Goal: Information Seeking & Learning: Check status

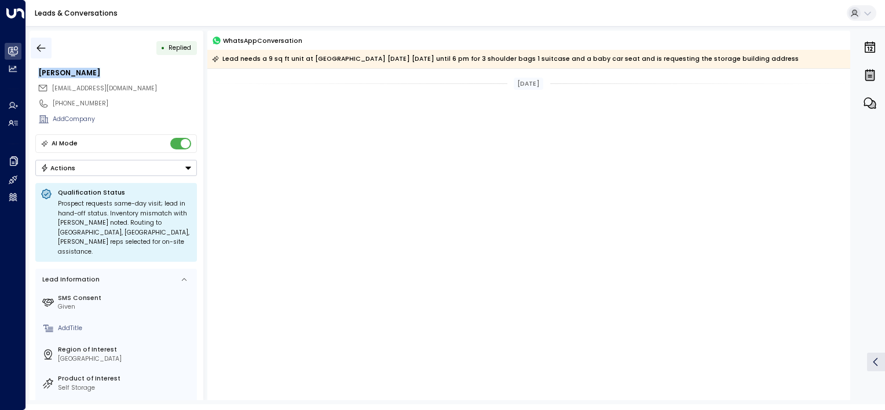
drag, startPoint x: 0, startPoint y: 0, endPoint x: 45, endPoint y: 45, distance: 63.9
click at [45, 45] on icon "button" at bounding box center [41, 48] width 12 height 12
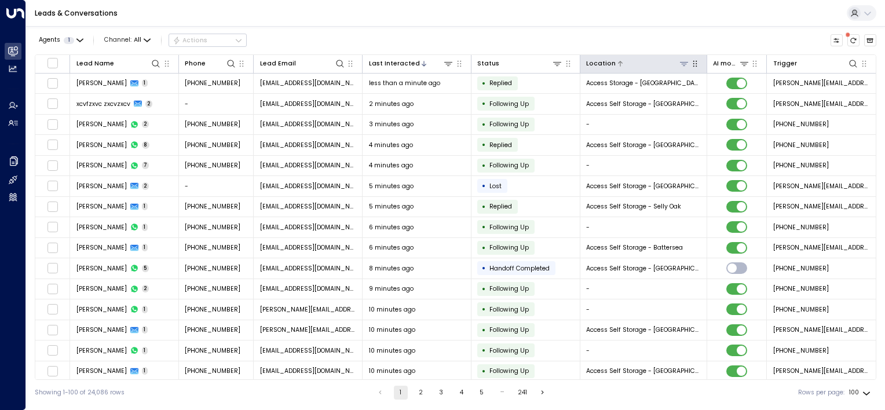
click at [686, 65] on icon at bounding box center [684, 63] width 9 height 9
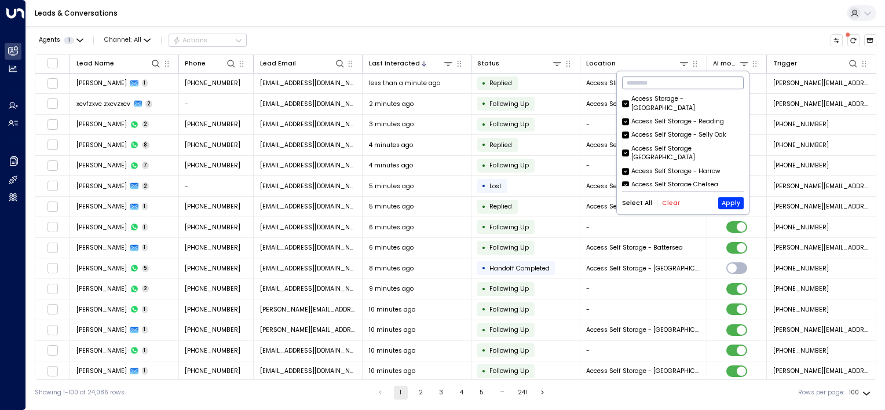
click at [632, 82] on input "text" at bounding box center [683, 83] width 122 height 19
click at [642, 204] on button "Select All" at bounding box center [637, 203] width 30 height 7
click at [665, 201] on button "Clear" at bounding box center [671, 203] width 18 height 7
click at [652, 86] on input "text" at bounding box center [683, 83] width 122 height 19
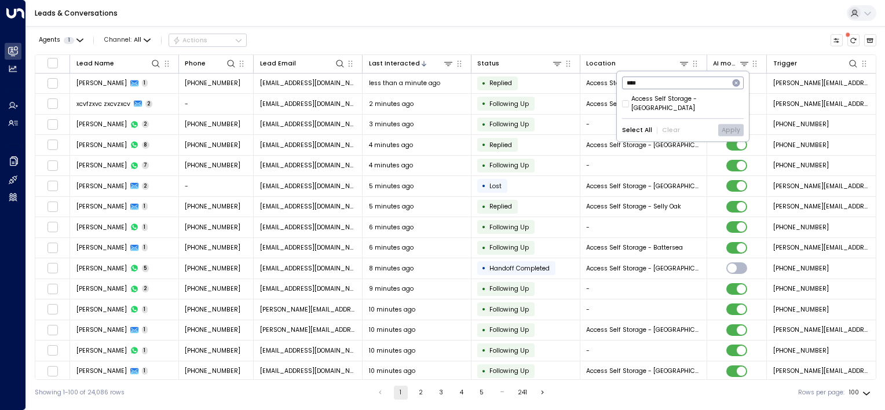
type input "****"
drag, startPoint x: 650, startPoint y: 96, endPoint x: 670, endPoint y: 107, distance: 22.6
click at [649, 96] on div "Access Self Storage - [GEOGRAPHIC_DATA]" at bounding box center [687, 103] width 112 height 19
click at [729, 125] on button "Apply" at bounding box center [730, 131] width 25 height 12
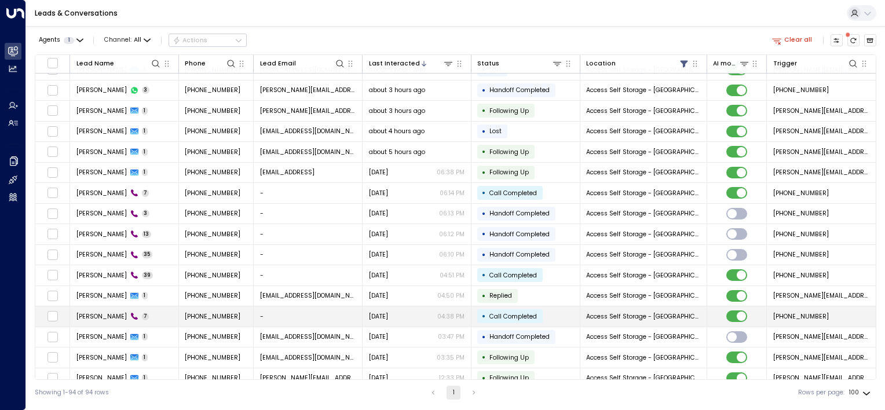
scroll to position [145, 0]
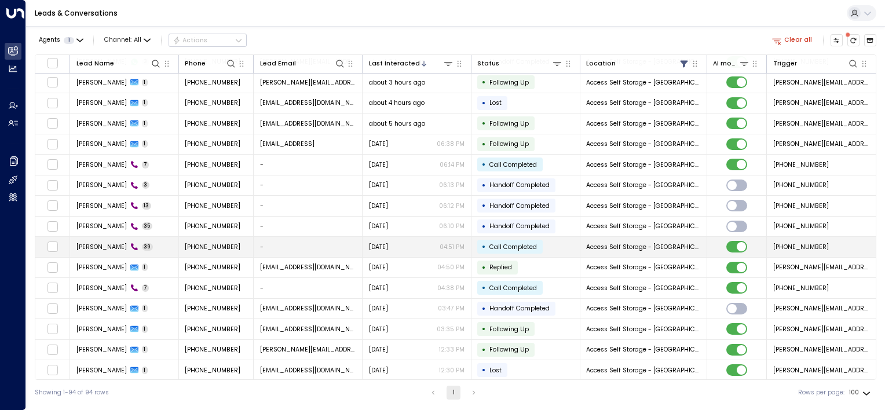
click at [220, 243] on span "[PHONE_NUMBER]" at bounding box center [213, 247] width 56 height 9
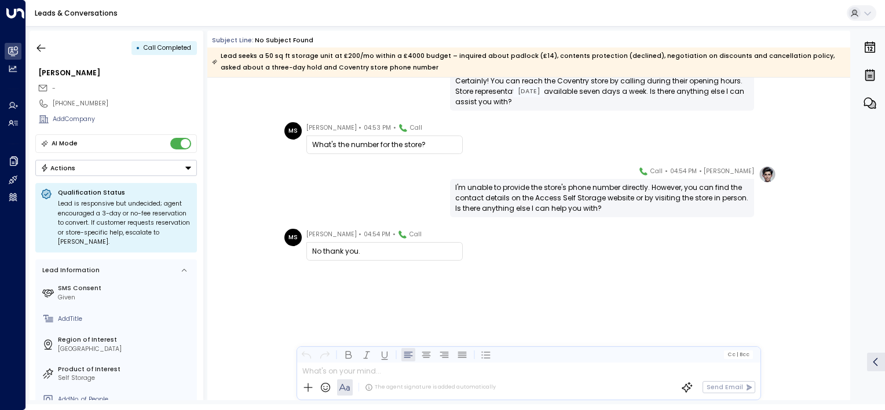
scroll to position [6843, 0]
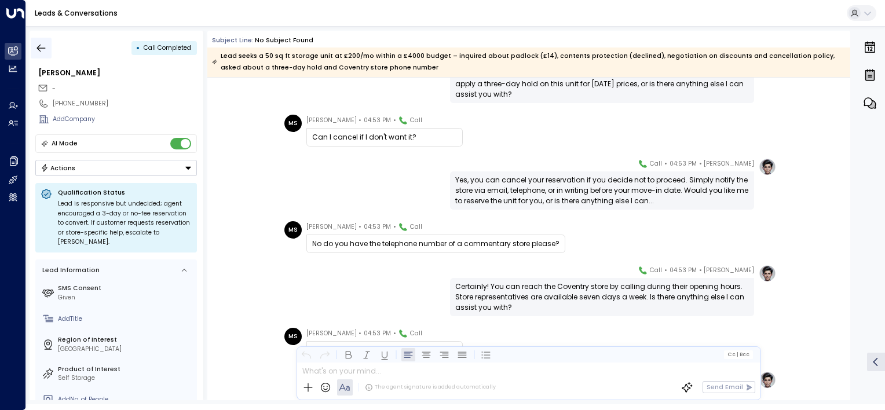
click at [39, 44] on icon "button" at bounding box center [41, 48] width 12 height 12
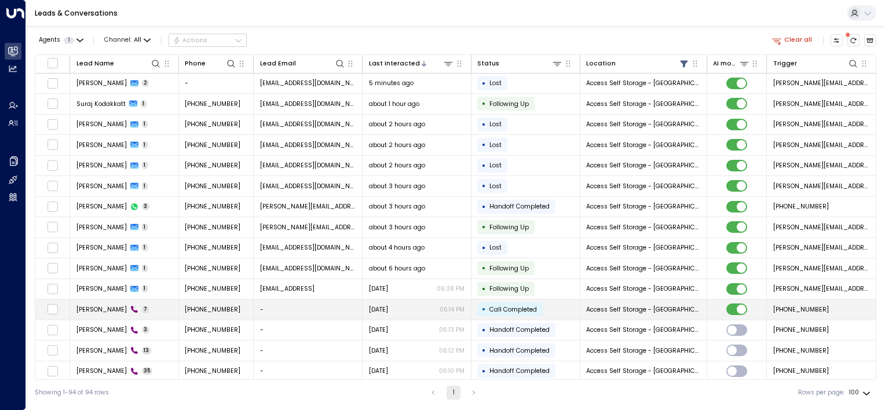
click at [183, 310] on td "[PHONE_NUMBER]" at bounding box center [216, 309] width 75 height 20
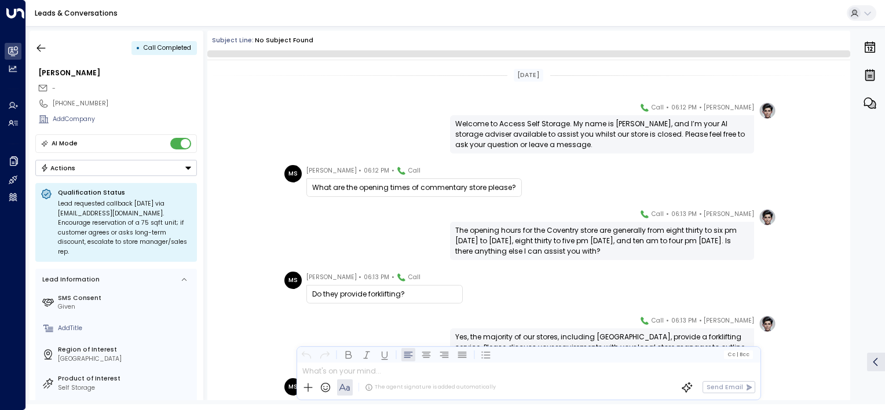
scroll to position [139, 0]
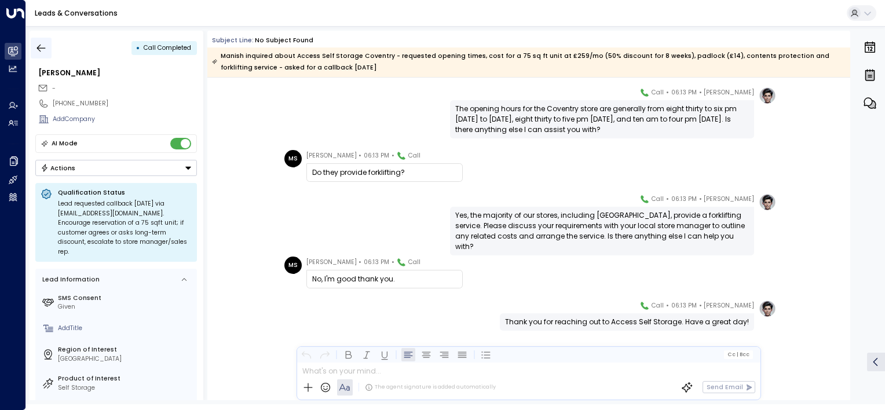
click at [41, 45] on icon "button" at bounding box center [41, 48] width 12 height 12
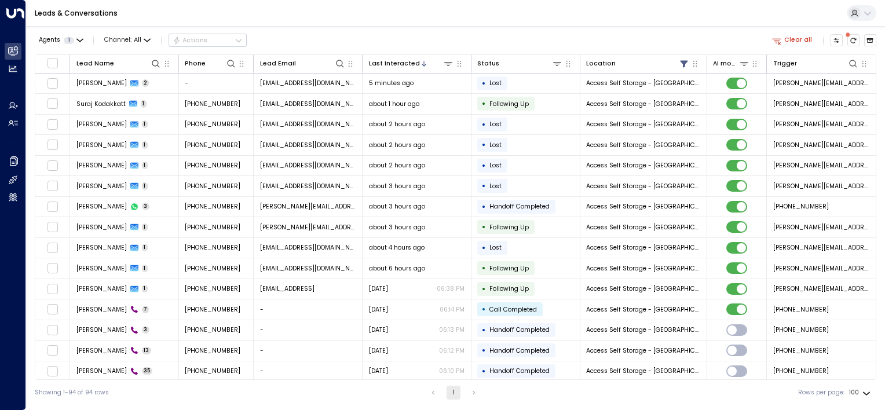
scroll to position [159, 0]
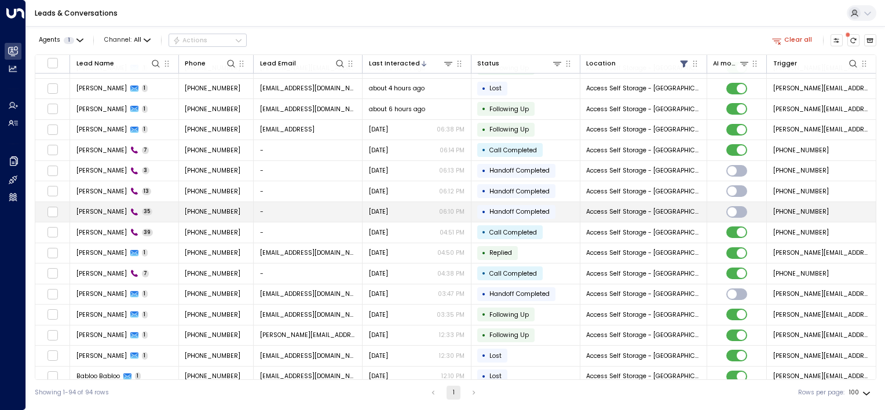
click at [275, 207] on td "-" at bounding box center [308, 212] width 109 height 20
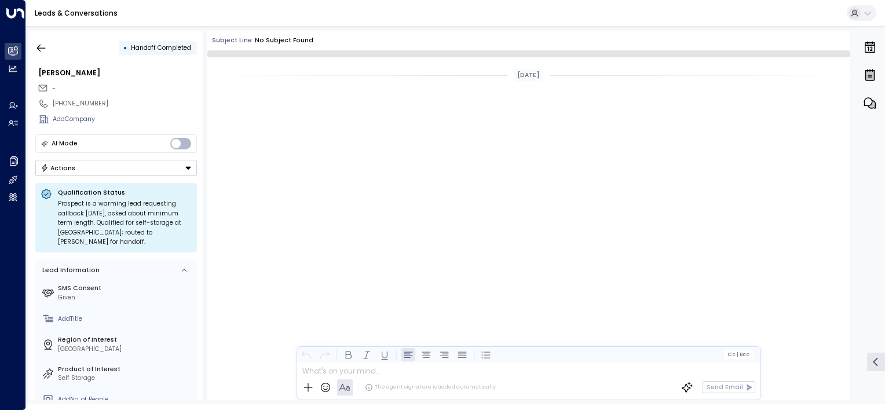
scroll to position [6807, 0]
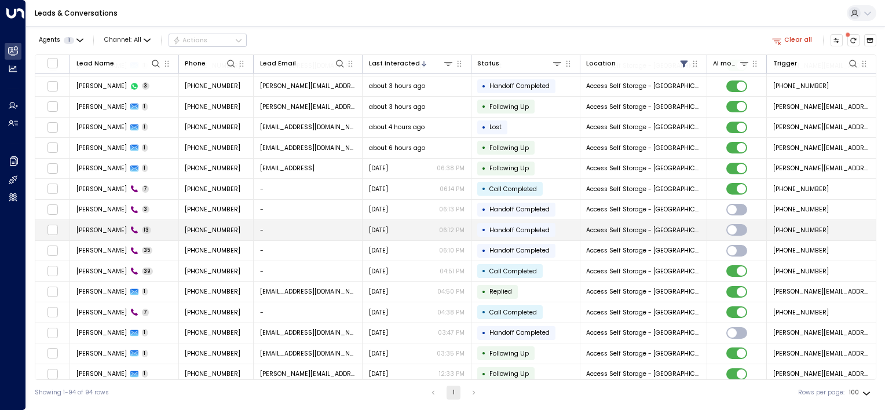
scroll to position [130, 0]
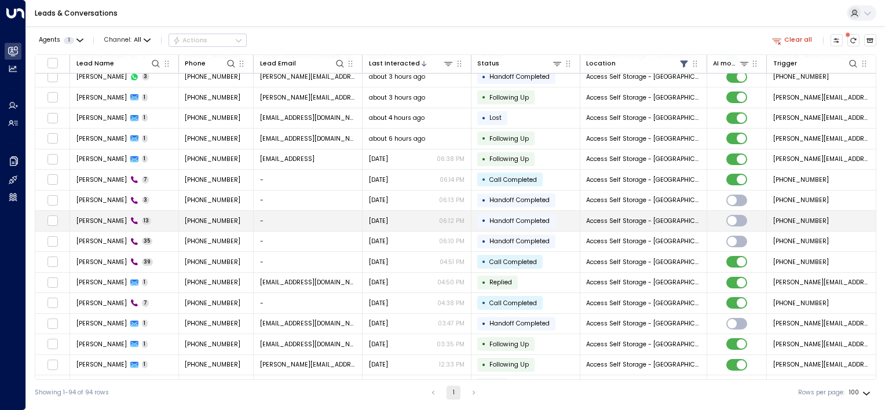
click at [279, 218] on td "-" at bounding box center [308, 221] width 109 height 20
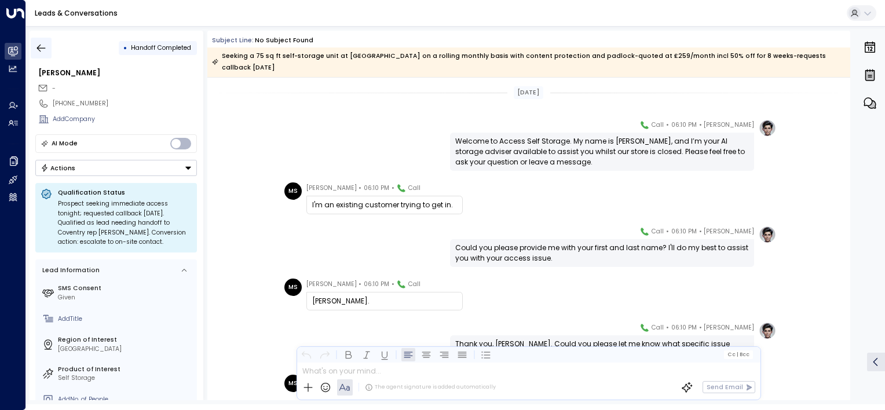
click at [40, 48] on icon "button" at bounding box center [41, 48] width 9 height 8
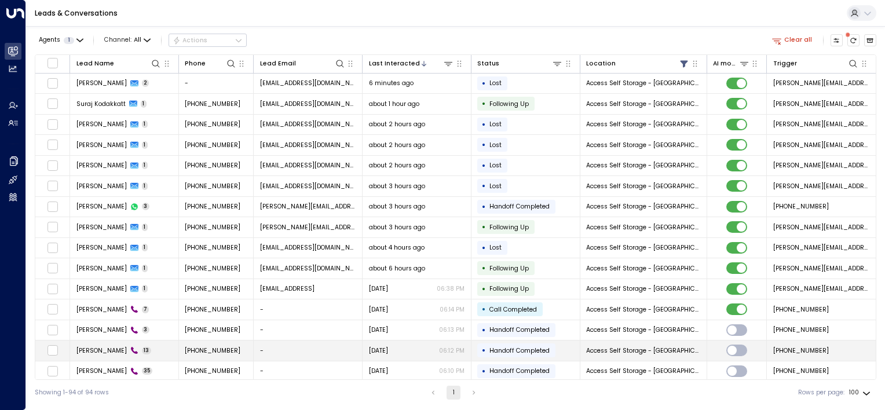
click at [290, 348] on td "-" at bounding box center [308, 351] width 109 height 20
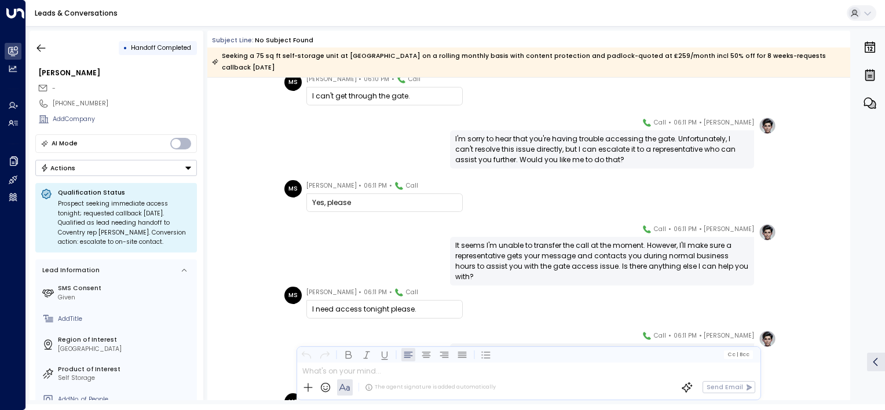
scroll to position [294, 0]
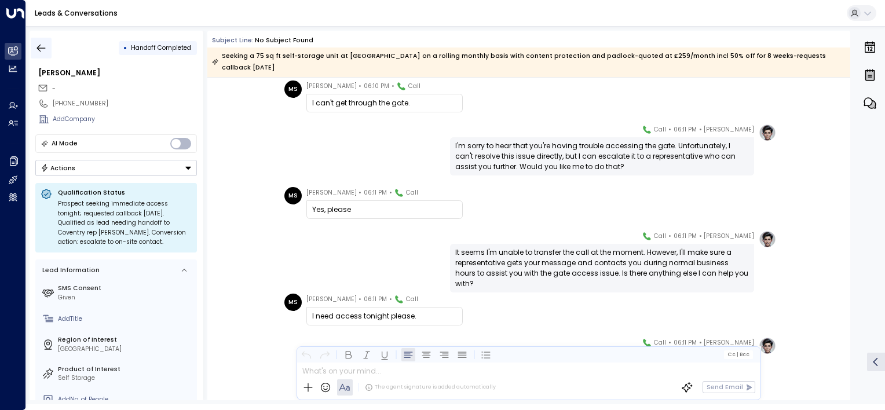
click at [41, 45] on icon "button" at bounding box center [41, 48] width 12 height 12
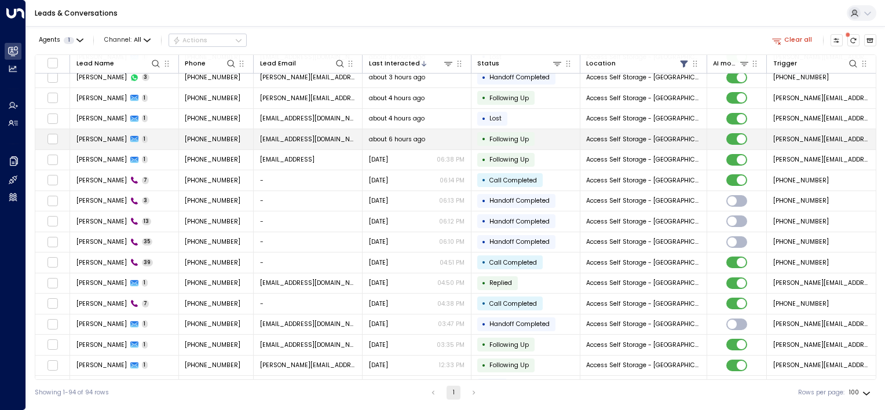
scroll to position [130, 0]
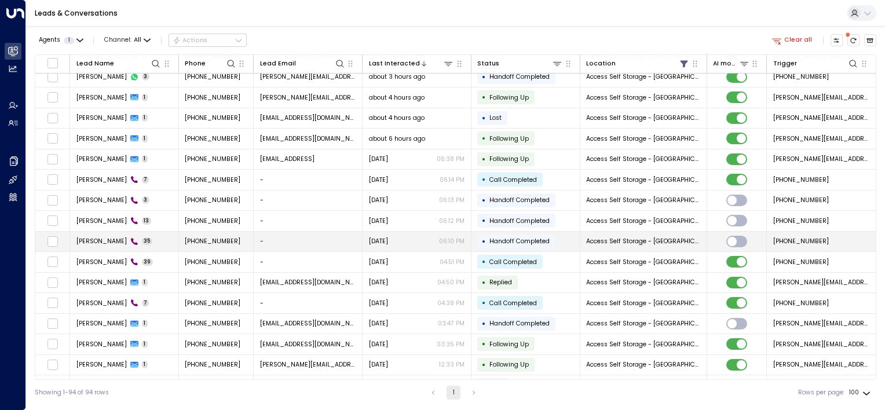
click at [443, 237] on p "06:10 PM" at bounding box center [451, 241] width 25 height 9
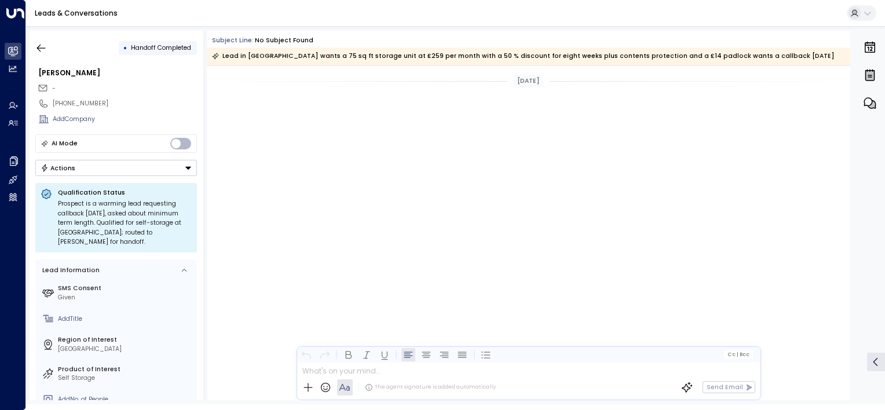
scroll to position [6813, 0]
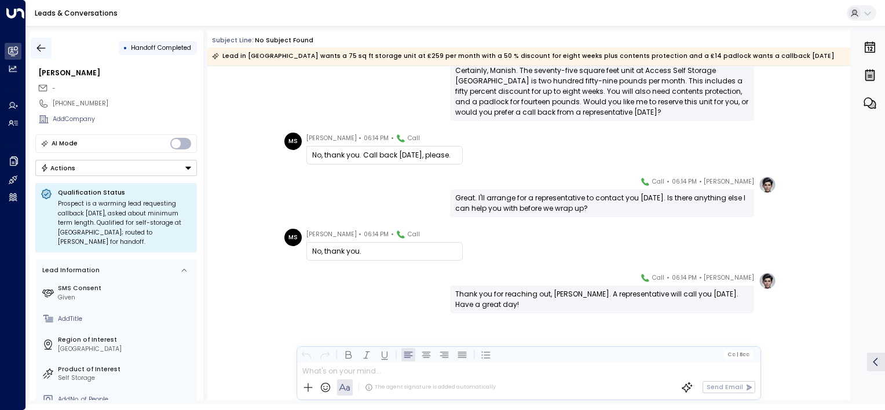
click at [39, 47] on icon "button" at bounding box center [41, 48] width 12 height 12
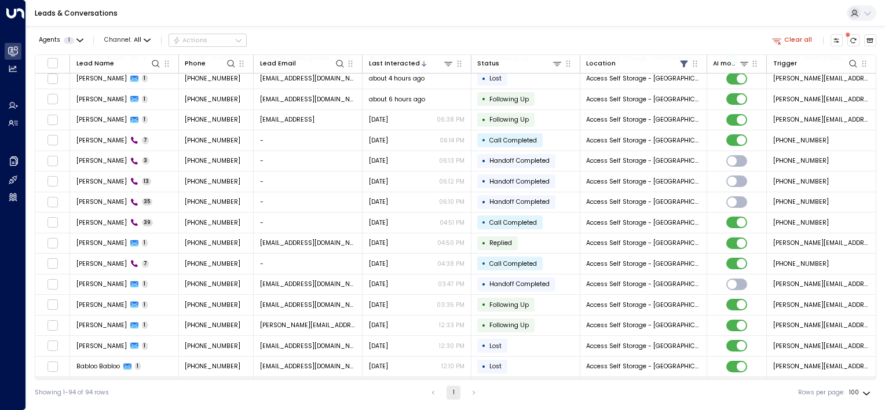
scroll to position [232, 0]
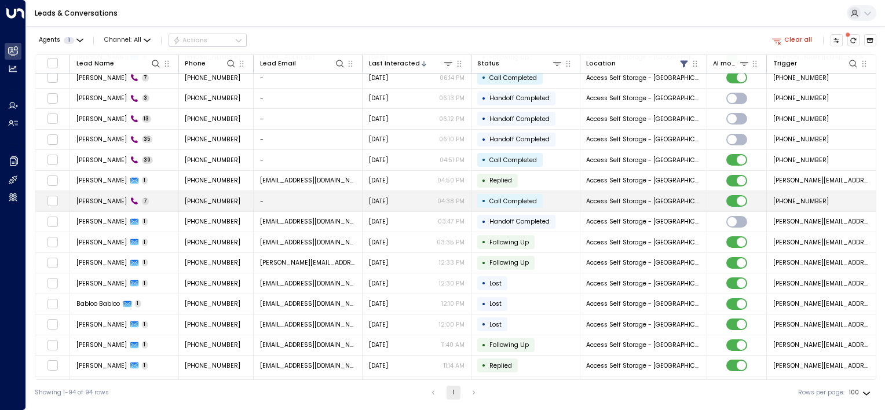
click at [258, 202] on td "-" at bounding box center [308, 201] width 109 height 20
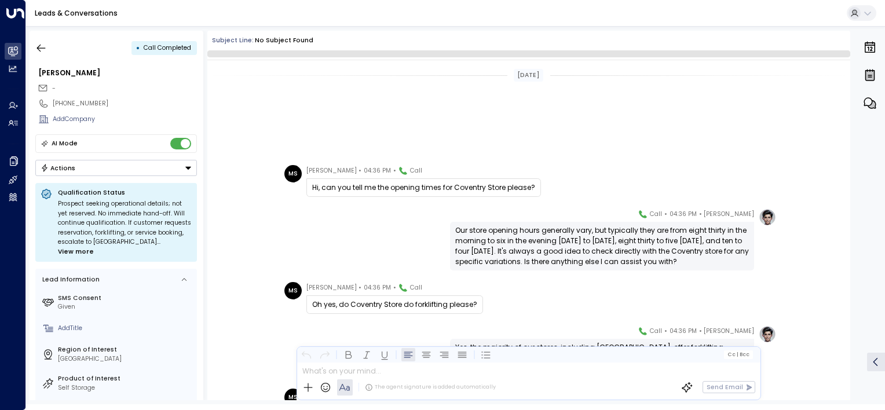
scroll to position [160, 0]
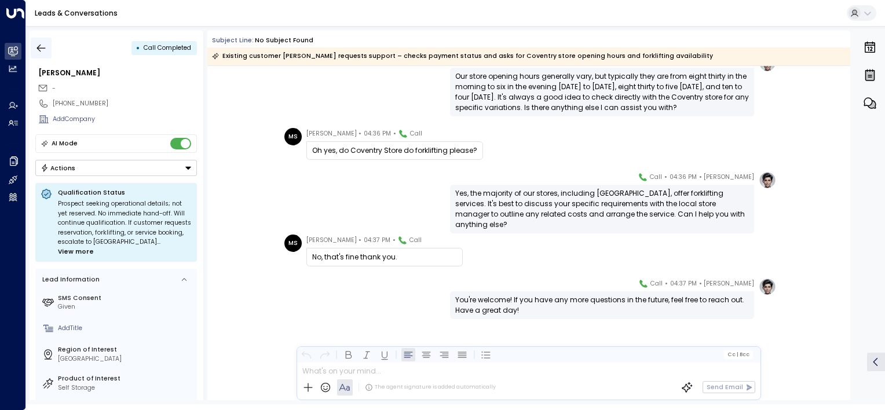
click at [46, 46] on icon "button" at bounding box center [41, 48] width 12 height 12
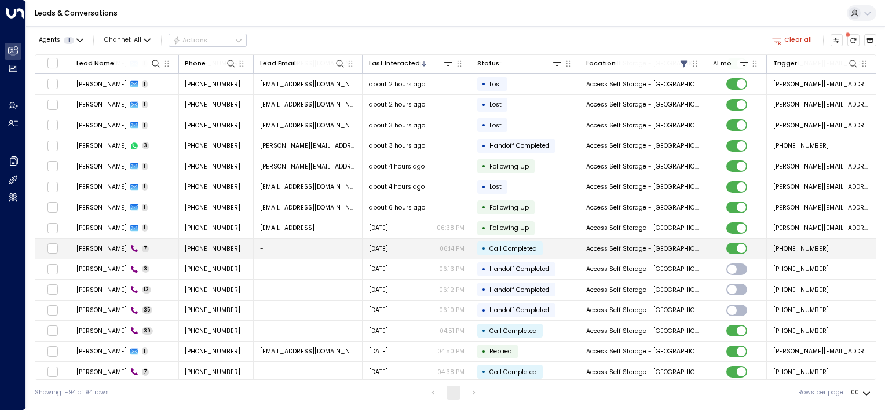
scroll to position [58, 0]
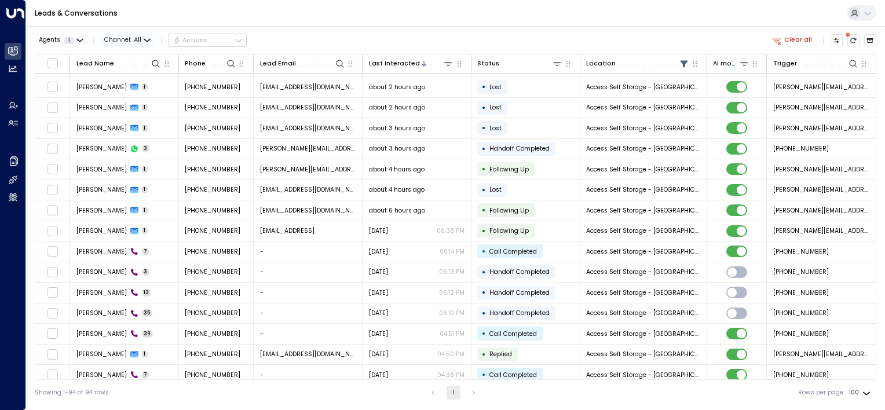
click at [144, 39] on icon "button" at bounding box center [147, 40] width 6 height 2
click at [131, 127] on li "Voice" at bounding box center [132, 133] width 56 height 16
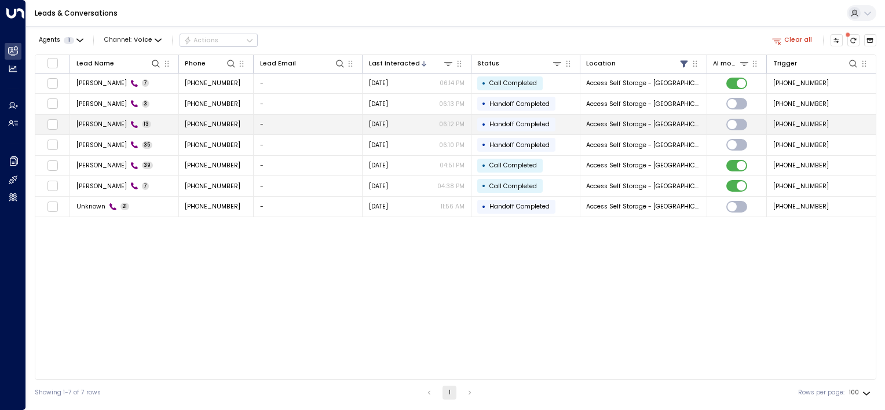
click at [363, 125] on td "[DATE] 06:12 PM" at bounding box center [417, 125] width 109 height 20
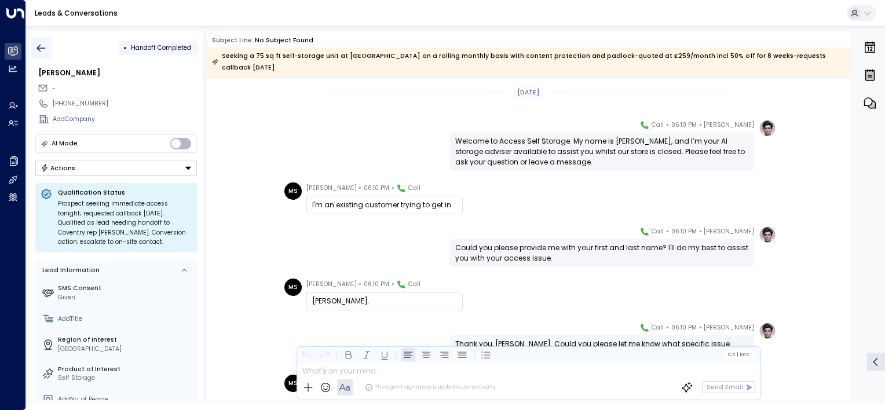
click at [35, 48] on button "button" at bounding box center [41, 48] width 21 height 21
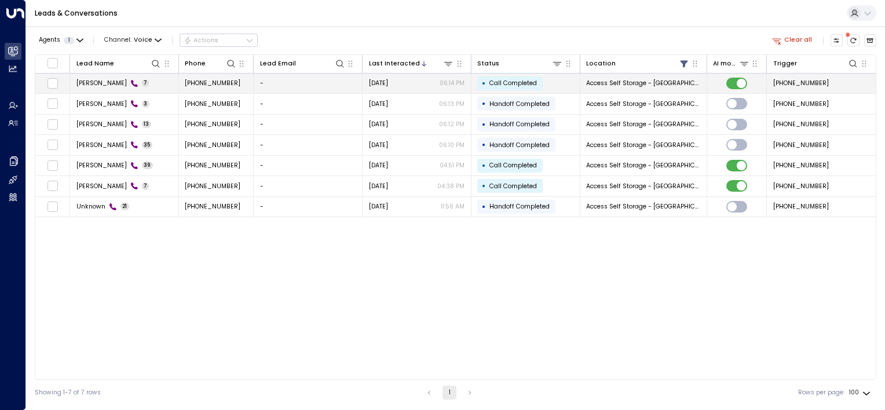
click at [352, 87] on td "-" at bounding box center [308, 84] width 109 height 20
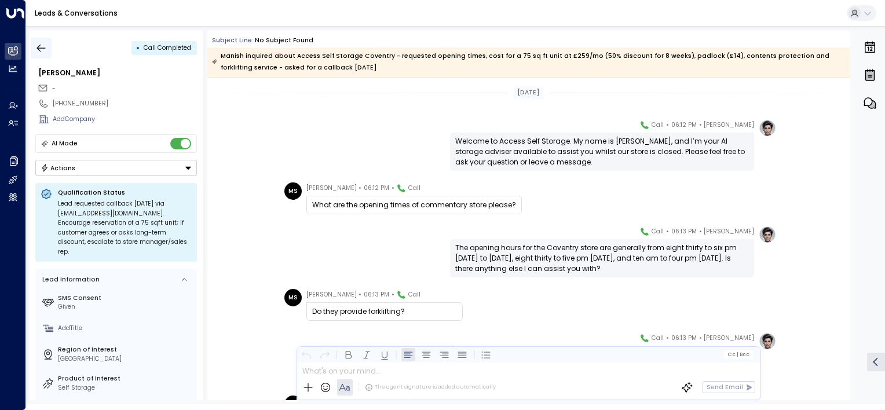
click at [43, 48] on icon "button" at bounding box center [41, 48] width 9 height 8
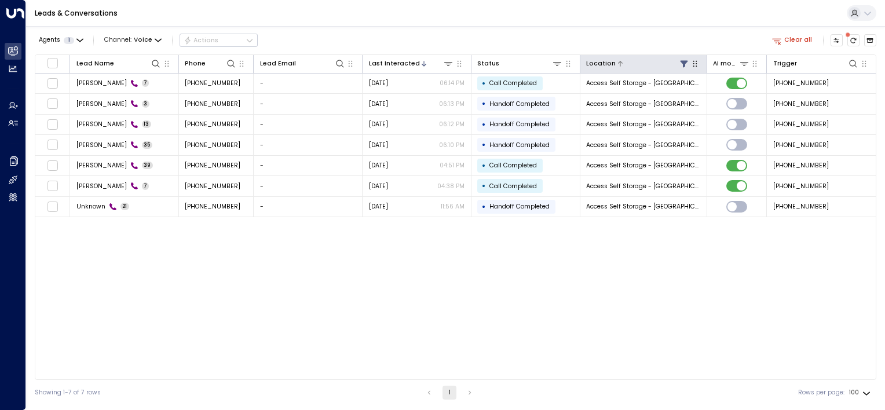
click at [682, 66] on icon at bounding box center [684, 63] width 9 height 9
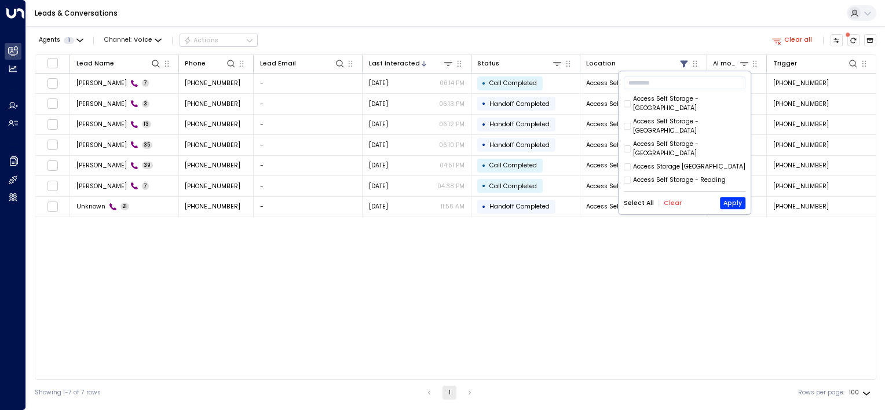
click at [667, 206] on button "Clear" at bounding box center [673, 203] width 18 height 7
click at [653, 77] on input "text" at bounding box center [685, 83] width 122 height 19
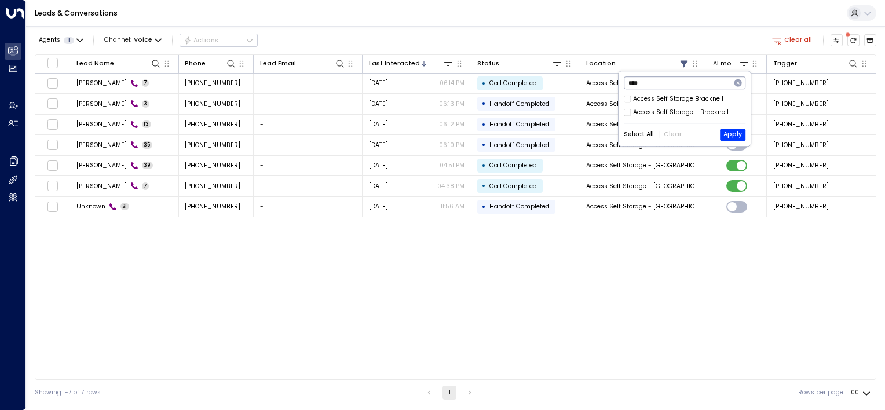
type input "****"
click at [659, 101] on div "Access Self Storage Bracknell" at bounding box center [678, 98] width 90 height 9
click at [657, 110] on div "Access Self Storage - Bracknell" at bounding box center [681, 112] width 96 height 9
click at [735, 133] on button "Apply" at bounding box center [732, 135] width 25 height 12
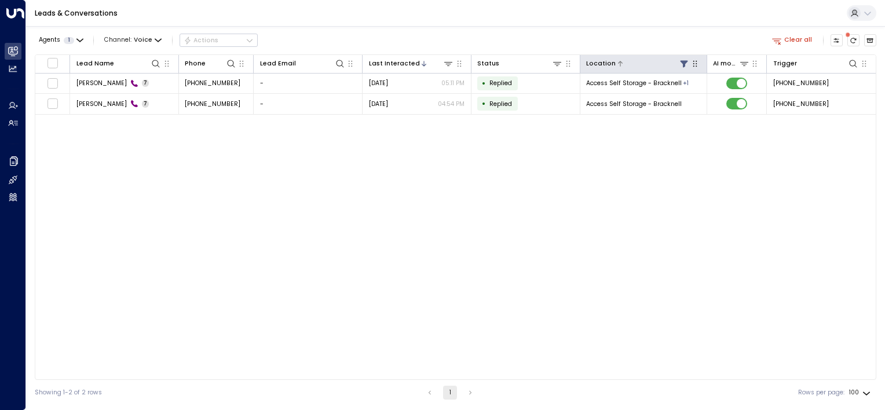
click at [686, 61] on icon at bounding box center [685, 63] width 8 height 7
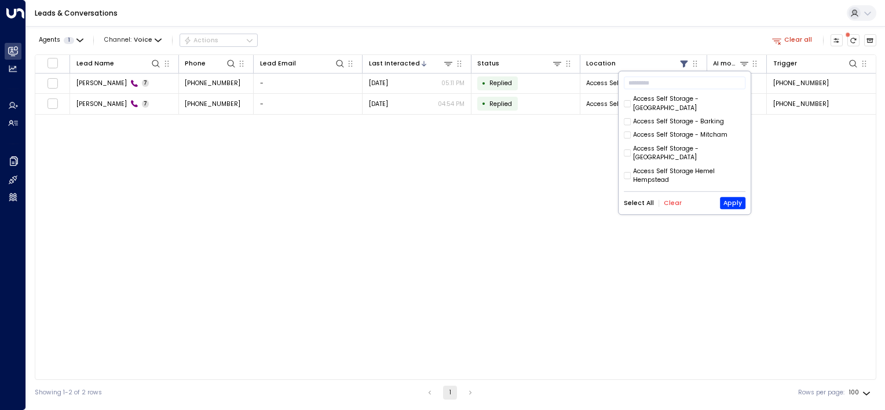
click at [644, 202] on button "Select All" at bounding box center [639, 203] width 30 height 7
click at [745, 202] on div "​ Access Self Storage - [GEOGRAPHIC_DATA] Access Self Storage - Barking Access …" at bounding box center [685, 142] width 132 height 143
click at [740, 202] on button "Apply" at bounding box center [732, 204] width 25 height 12
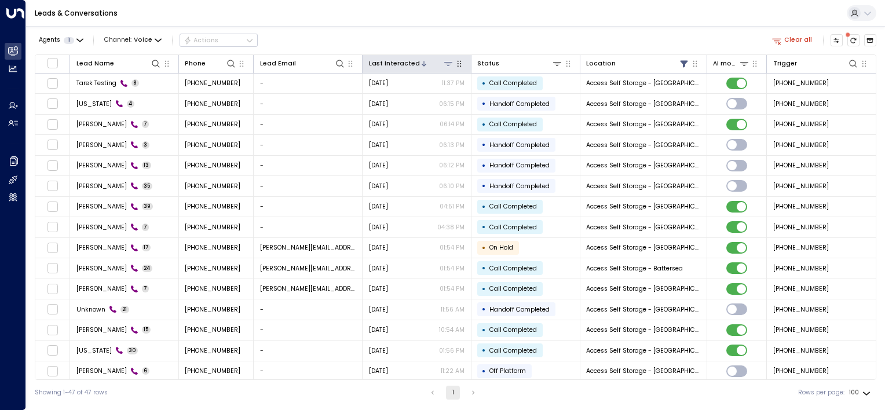
click at [450, 67] on icon at bounding box center [448, 63] width 9 height 9
click at [454, 97] on button "Select Date" at bounding box center [448, 100] width 120 height 15
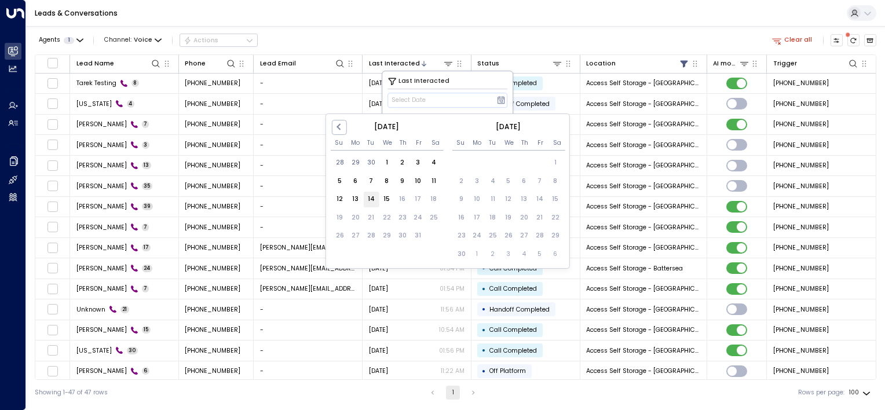
click at [375, 202] on div "14" at bounding box center [371, 200] width 16 height 16
click at [480, 82] on div "Last Interacted" at bounding box center [448, 81] width 120 height 10
click at [365, 200] on div "14" at bounding box center [371, 200] width 16 height 16
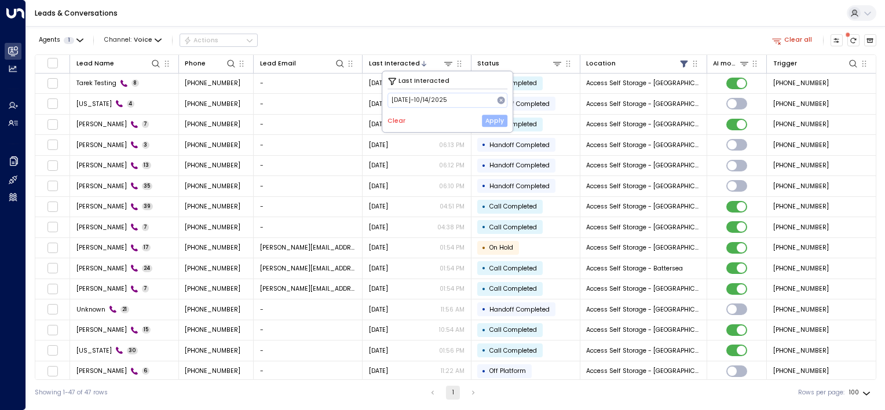
click at [502, 121] on button "Apply" at bounding box center [494, 121] width 25 height 12
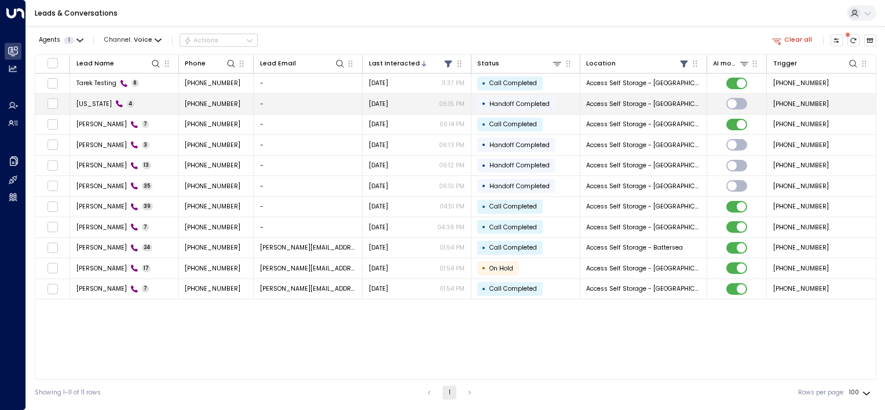
click at [424, 108] on td "[DATE] 06:15 PM" at bounding box center [417, 104] width 109 height 20
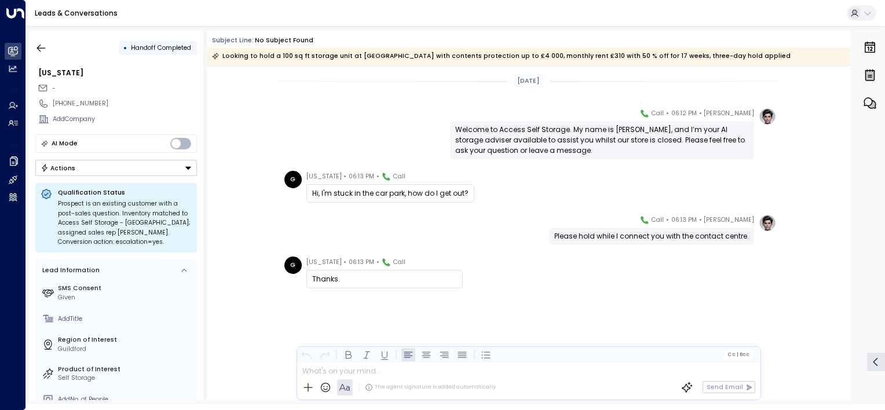
click at [869, 74] on icon "button" at bounding box center [870, 76] width 9 height 10
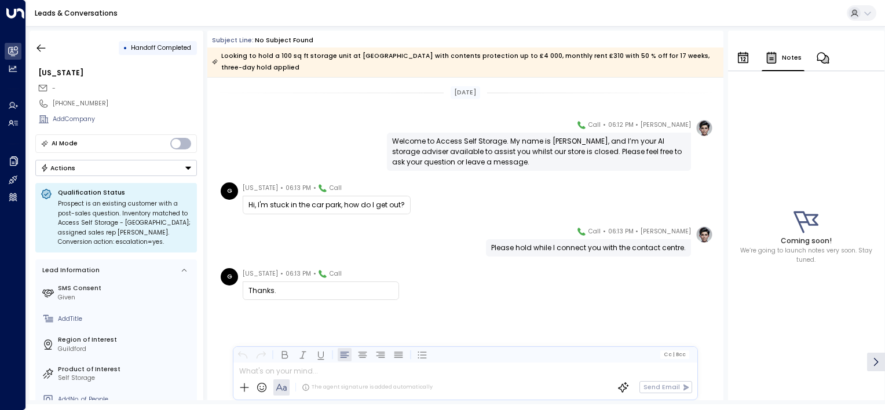
click at [820, 64] on icon "button" at bounding box center [823, 58] width 14 height 14
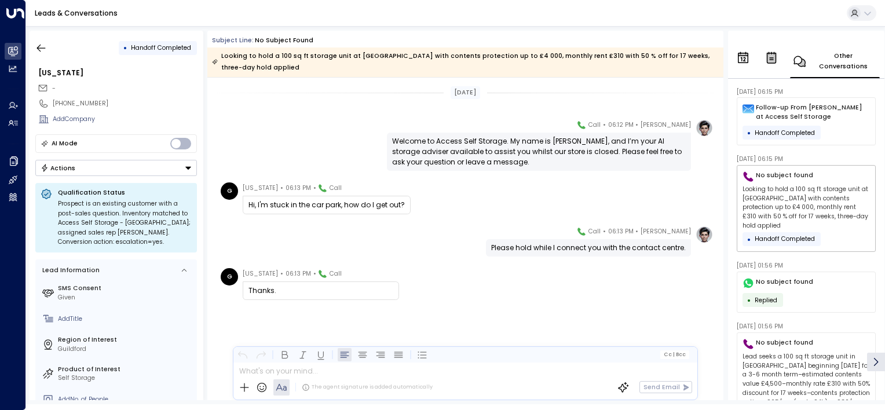
click at [802, 59] on icon "button" at bounding box center [802, 63] width 8 height 8
click at [772, 58] on icon "button" at bounding box center [772, 58] width 14 height 14
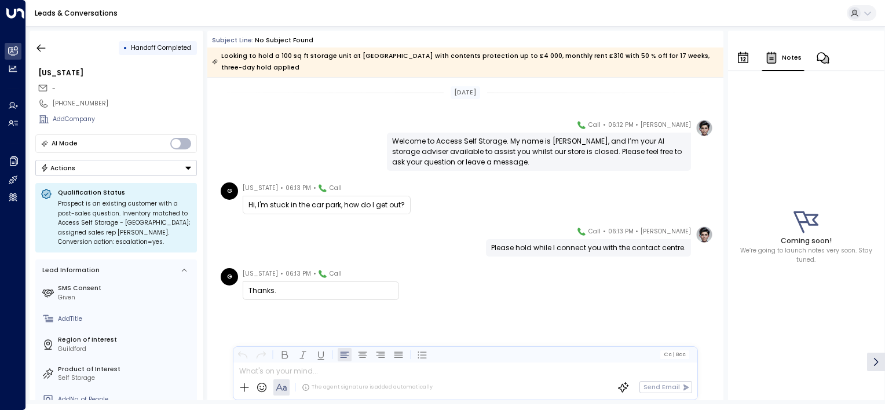
click at [742, 56] on icon "button" at bounding box center [743, 58] width 14 height 14
click at [871, 361] on icon at bounding box center [876, 362] width 12 height 12
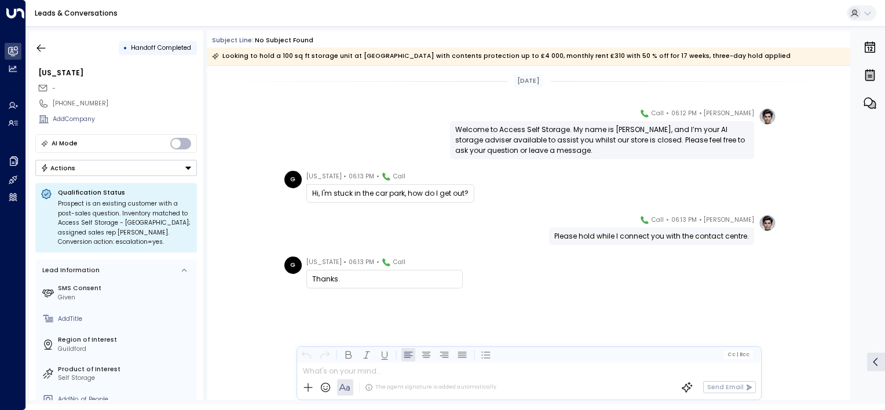
click at [609, 301] on div "G [US_STATE] • 06:13 PM • Call Thanks." at bounding box center [528, 316] width 643 height 119
click at [36, 51] on icon "button" at bounding box center [41, 48] width 12 height 12
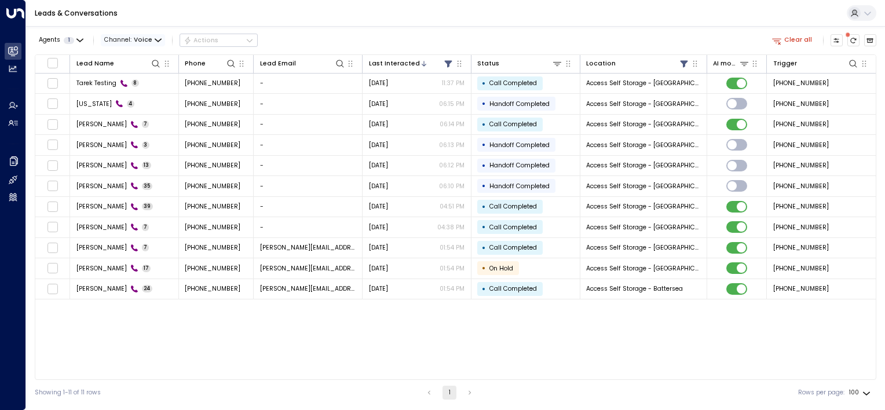
click at [151, 39] on span "Channel: Voice" at bounding box center [133, 40] width 64 height 12
click at [133, 54] on li "All" at bounding box center [132, 60] width 56 height 16
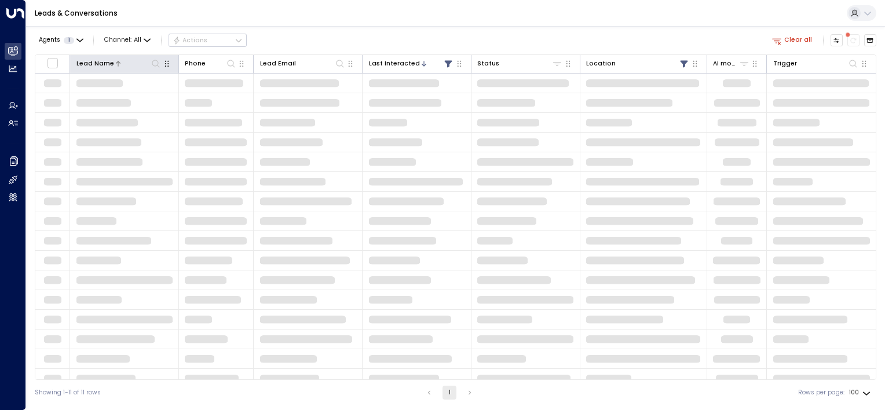
click at [158, 63] on icon at bounding box center [155, 63] width 9 height 9
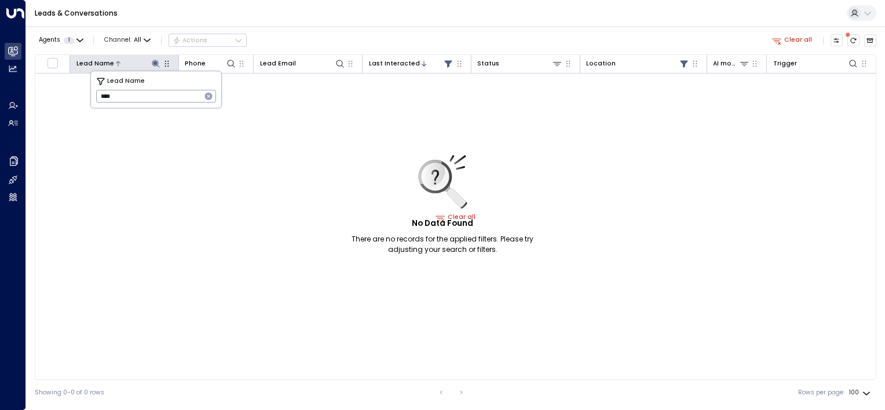
type input "****"
click at [447, 23] on div "Leads & Conversations" at bounding box center [455, 13] width 859 height 27
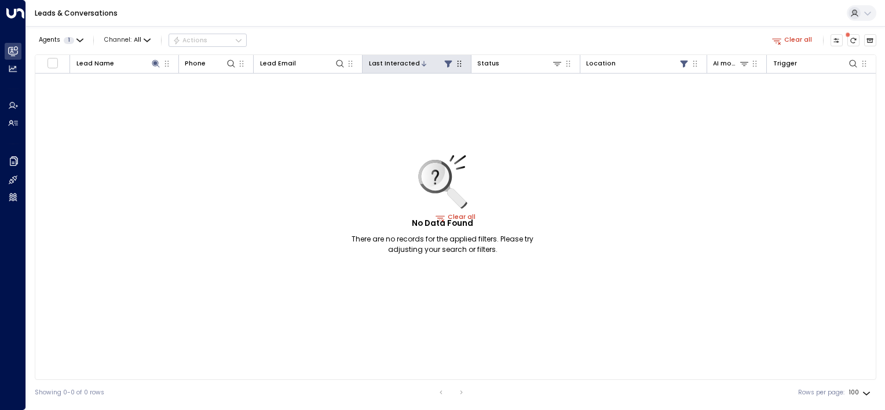
click at [450, 63] on icon at bounding box center [449, 63] width 8 height 7
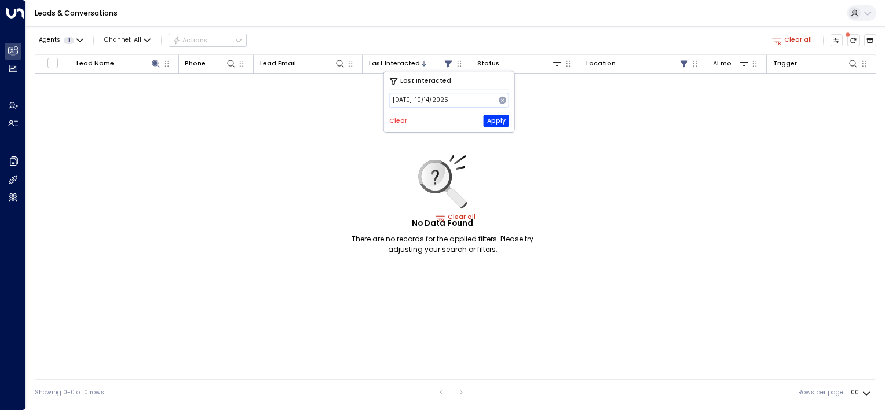
click at [399, 121] on button "Clear" at bounding box center [398, 121] width 18 height 7
click at [500, 120] on button "Apply" at bounding box center [496, 121] width 25 height 12
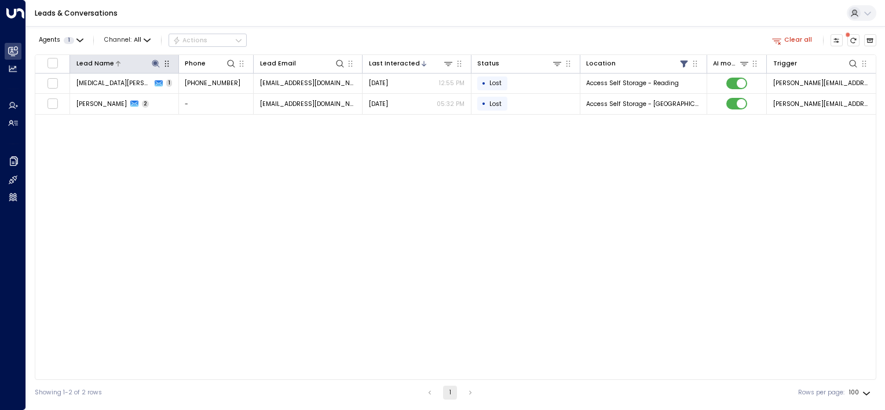
click at [158, 63] on icon at bounding box center [155, 63] width 9 height 9
click at [128, 97] on input "****" at bounding box center [148, 96] width 105 height 19
type input "**********"
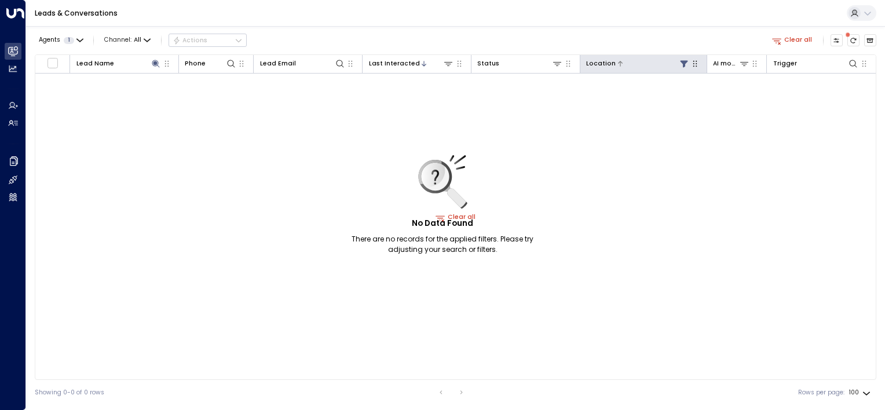
click at [685, 61] on icon at bounding box center [685, 63] width 8 height 7
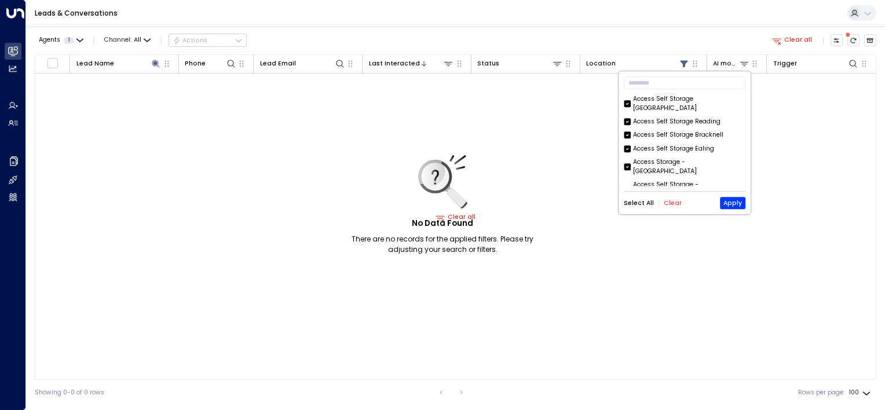
click at [646, 202] on button "Select All" at bounding box center [639, 203] width 30 height 7
click at [730, 199] on button "Apply" at bounding box center [732, 204] width 25 height 12
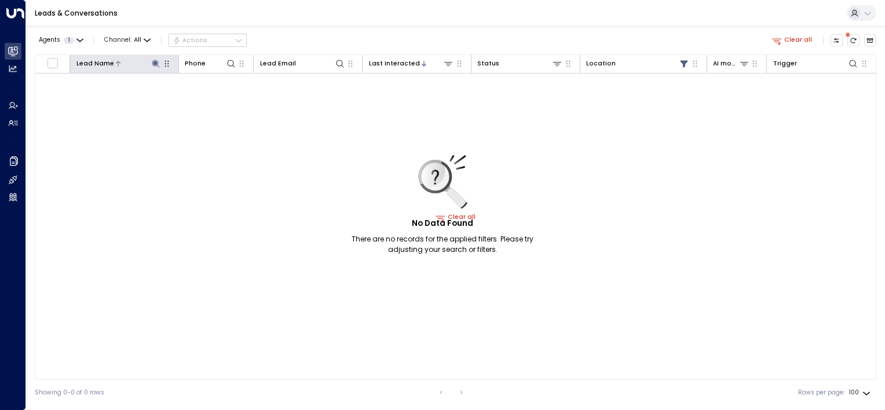
click at [151, 63] on icon at bounding box center [155, 63] width 9 height 9
click at [210, 94] on icon "button" at bounding box center [209, 97] width 8 height 8
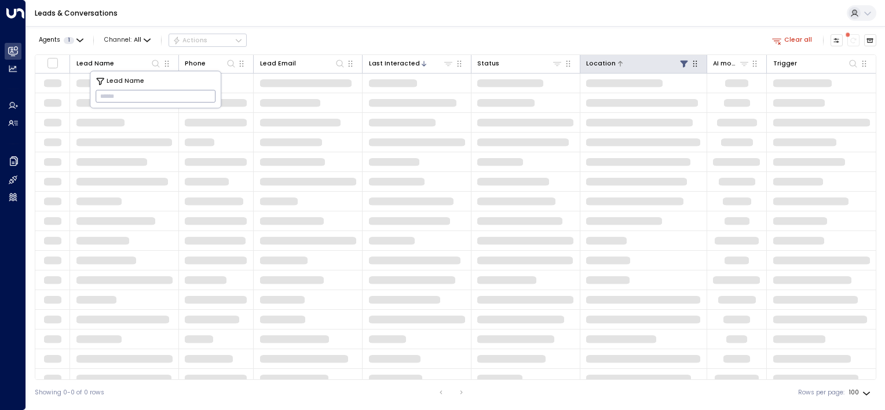
click at [684, 63] on icon at bounding box center [685, 63] width 8 height 7
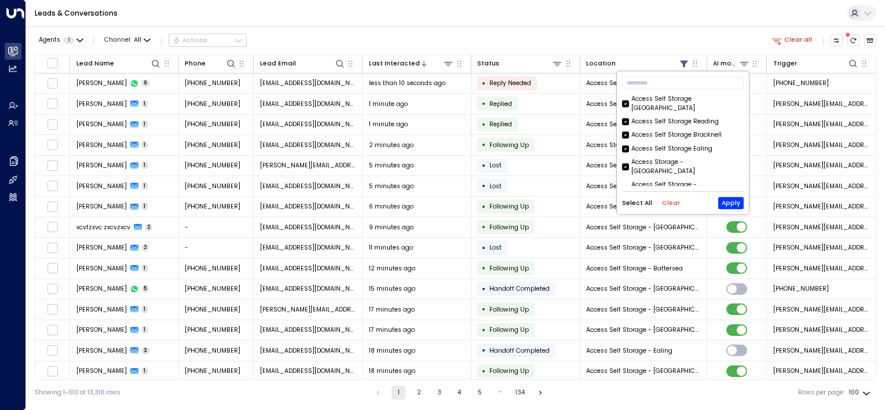
click at [669, 202] on button "Clear" at bounding box center [671, 203] width 18 height 7
drag, startPoint x: 634, startPoint y: 202, endPoint x: 656, endPoint y: 206, distance: 22.4
click at [635, 202] on button "Select All" at bounding box center [637, 203] width 30 height 7
click at [732, 204] on button "Apply" at bounding box center [730, 204] width 25 height 12
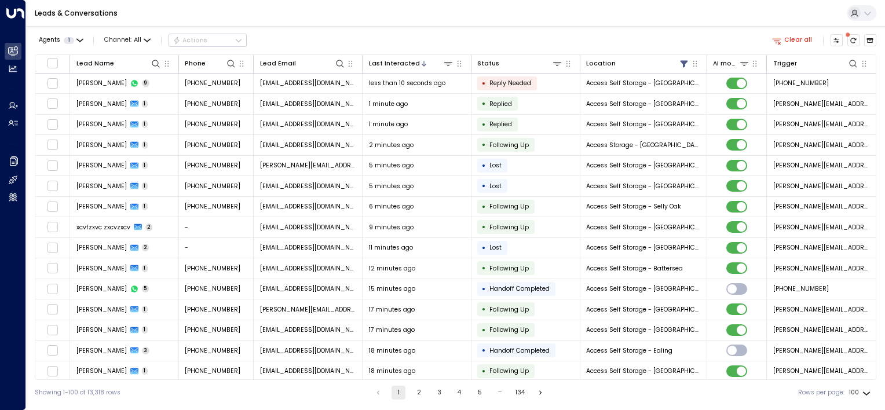
click at [630, 31] on div "Agents 1 Channel: All Actions Clear all" at bounding box center [456, 41] width 842 height 20
click at [151, 65] on icon at bounding box center [155, 63] width 9 height 9
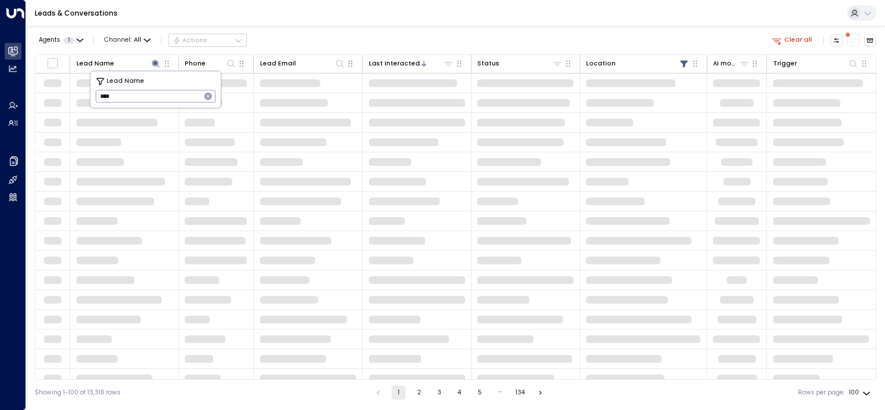
type input "****"
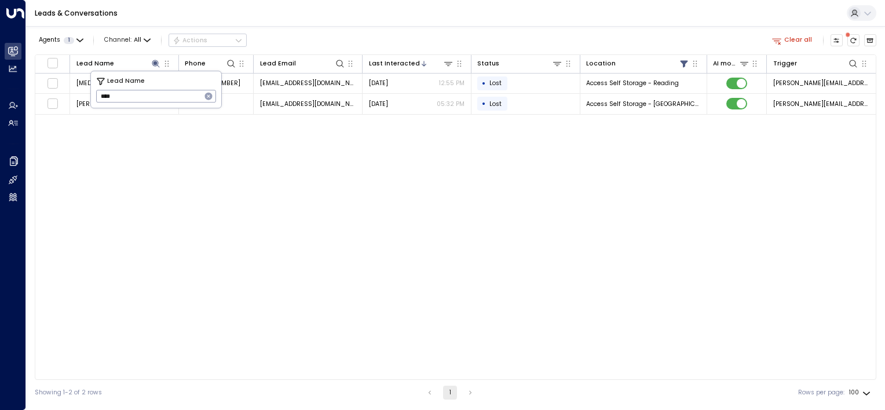
click at [219, 176] on div "Lead Name Phone Lead Email Last Interacted Status Location AI mode Trigger [MED…" at bounding box center [456, 217] width 842 height 326
click at [797, 41] on button "Clear all" at bounding box center [793, 40] width 48 height 12
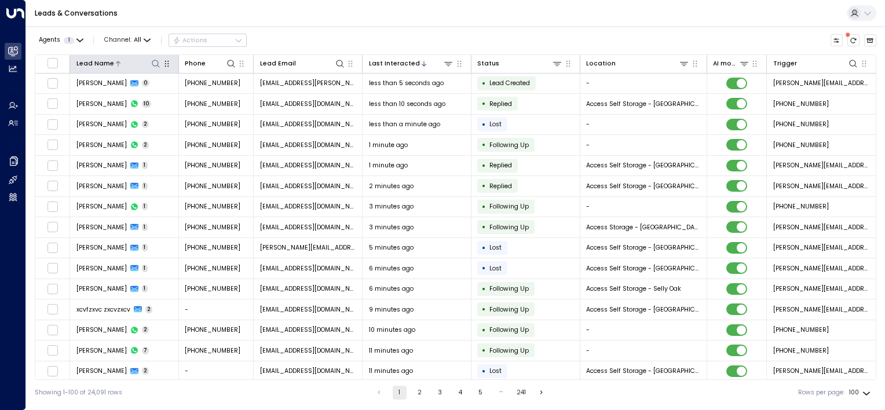
click at [151, 65] on icon at bounding box center [155, 63] width 9 height 9
click at [148, 97] on input "text" at bounding box center [156, 96] width 120 height 19
type input "****"
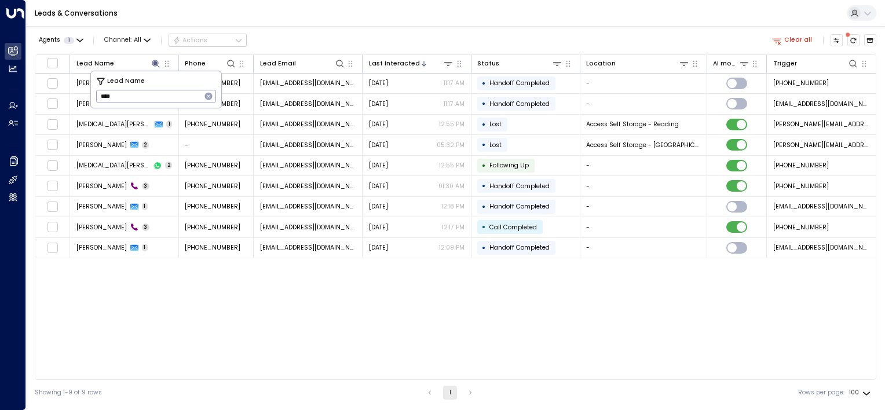
click at [305, 31] on div "Agents 1 Channel: All Actions Clear all" at bounding box center [456, 41] width 842 height 20
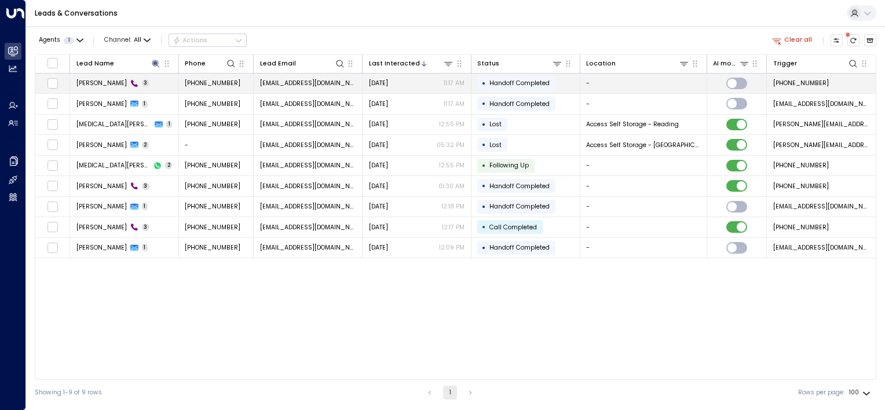
click at [370, 86] on span "[DATE]" at bounding box center [378, 83] width 19 height 9
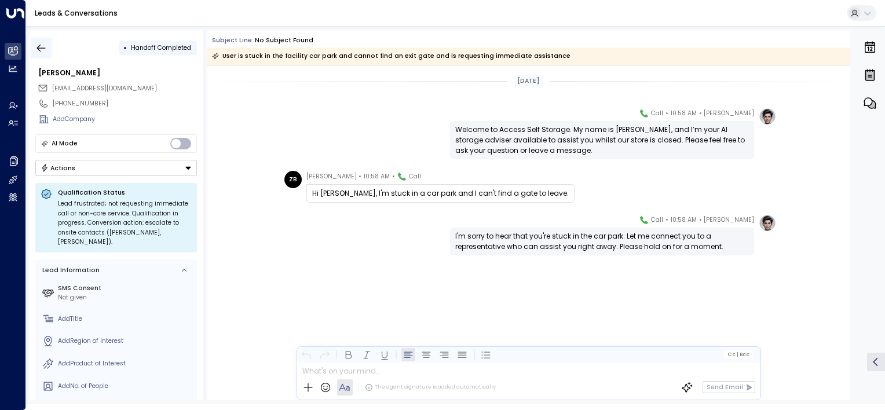
click at [35, 48] on icon "button" at bounding box center [41, 48] width 12 height 12
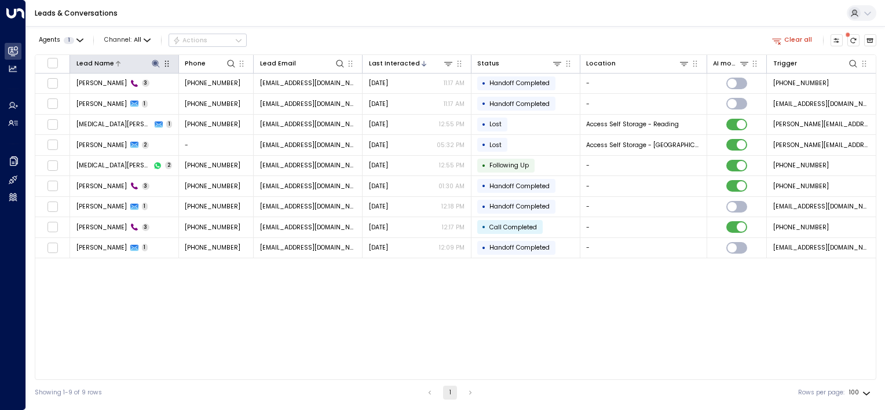
click at [160, 65] on icon at bounding box center [155, 63] width 9 height 9
click at [207, 96] on icon "button" at bounding box center [209, 97] width 8 height 8
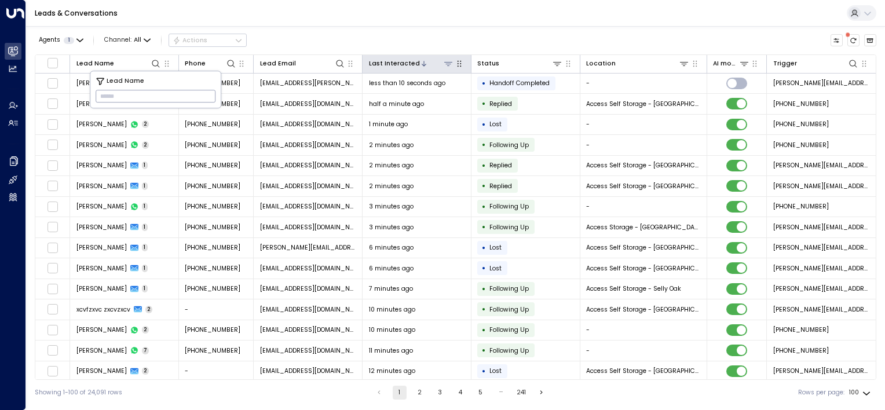
click at [447, 65] on icon at bounding box center [448, 63] width 9 height 9
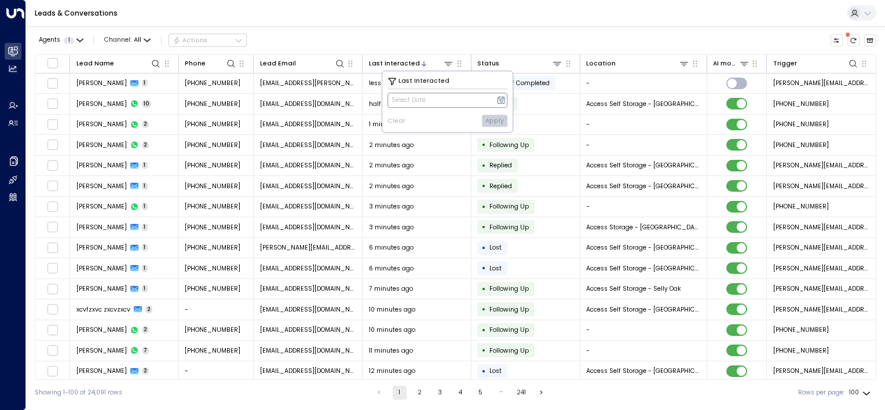
click at [502, 96] on icon at bounding box center [500, 100] width 9 height 9
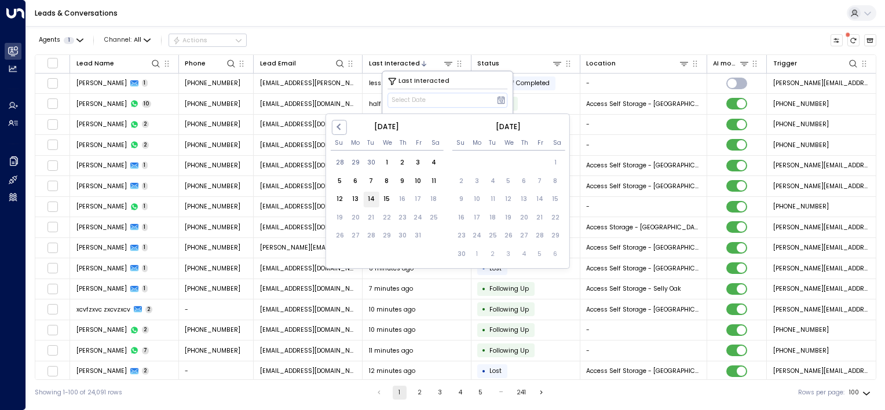
click at [372, 197] on div "14" at bounding box center [371, 200] width 16 height 16
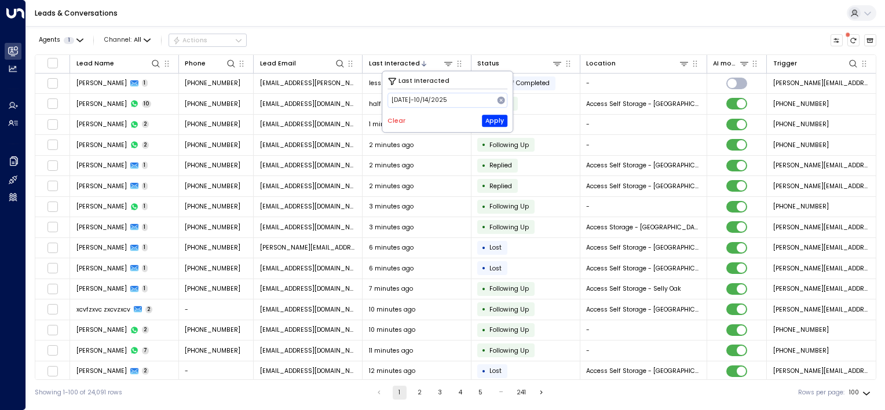
click at [492, 114] on div "Last Interacted [DATE] -[DATE] Clear Apply" at bounding box center [447, 101] width 130 height 61
click at [493, 118] on button "Apply" at bounding box center [494, 121] width 25 height 12
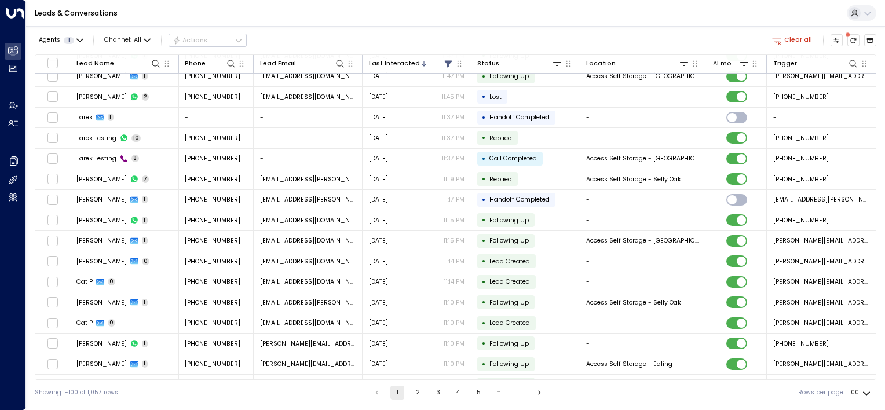
scroll to position [174, 0]
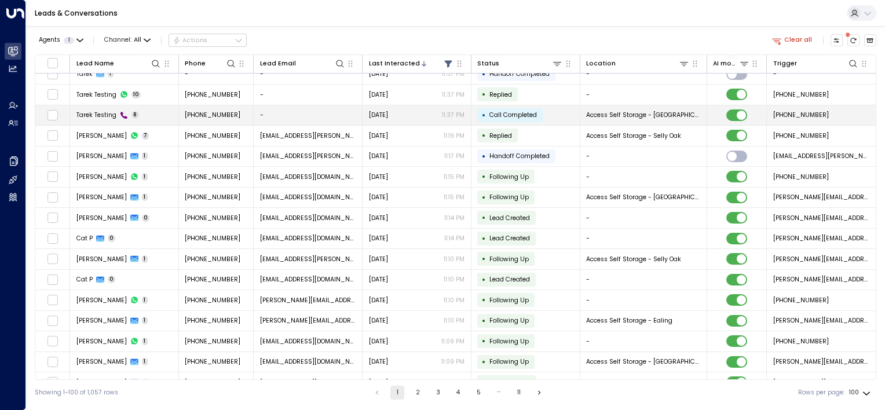
click at [431, 116] on div "[DATE] 11:37 PM" at bounding box center [417, 115] width 96 height 9
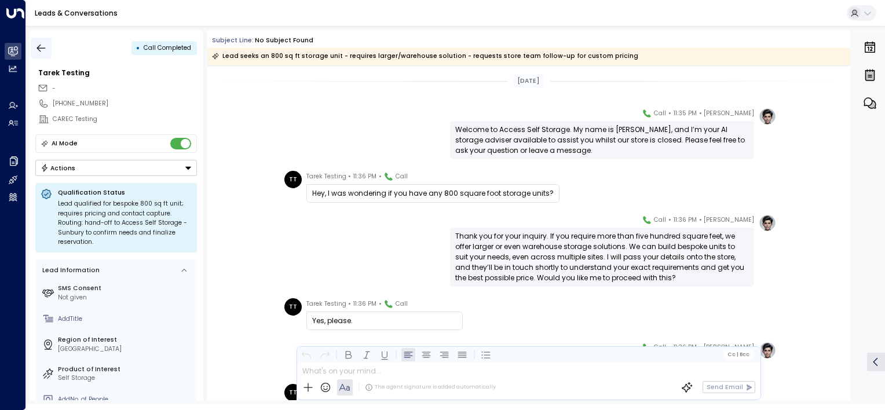
click at [42, 45] on icon "button" at bounding box center [41, 48] width 12 height 12
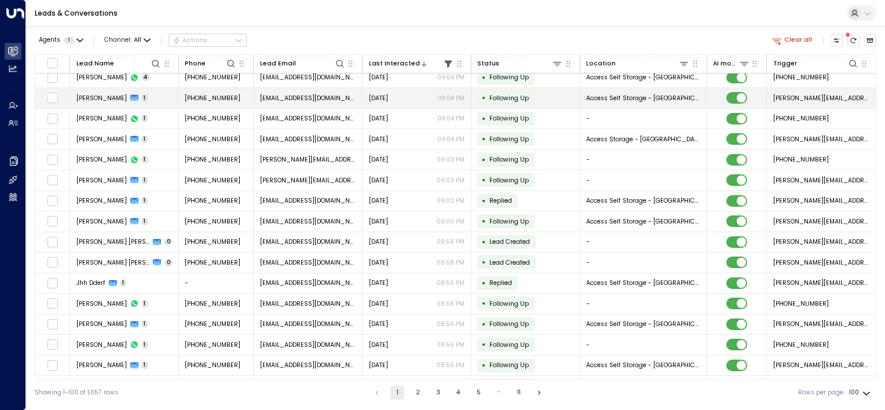
scroll to position [1740, 0]
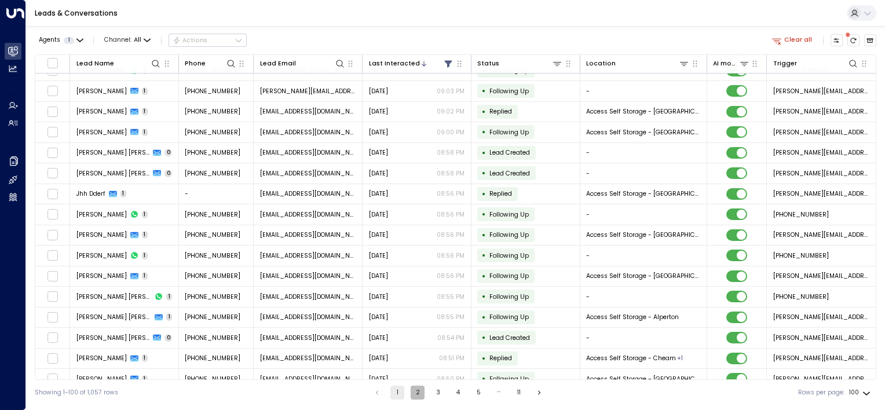
click at [417, 392] on button "2" at bounding box center [418, 393] width 14 height 14
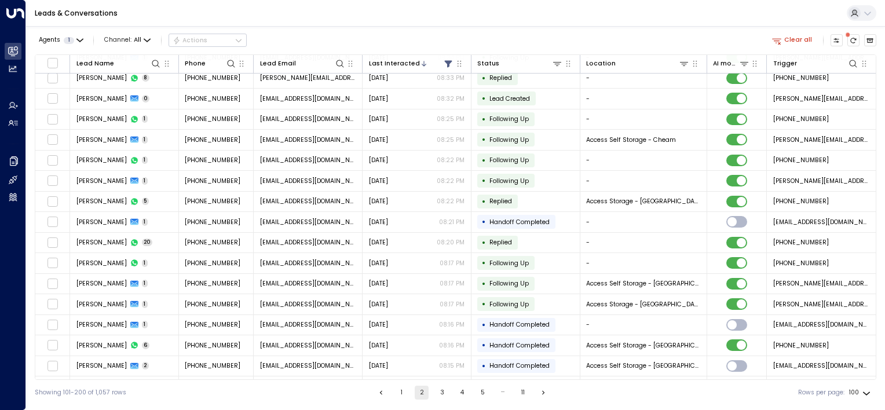
scroll to position [1740, 0]
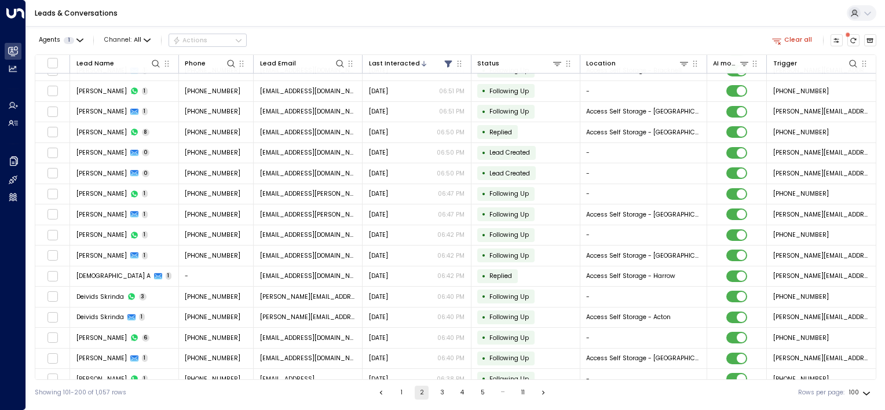
click at [435, 392] on button "3" at bounding box center [442, 393] width 14 height 14
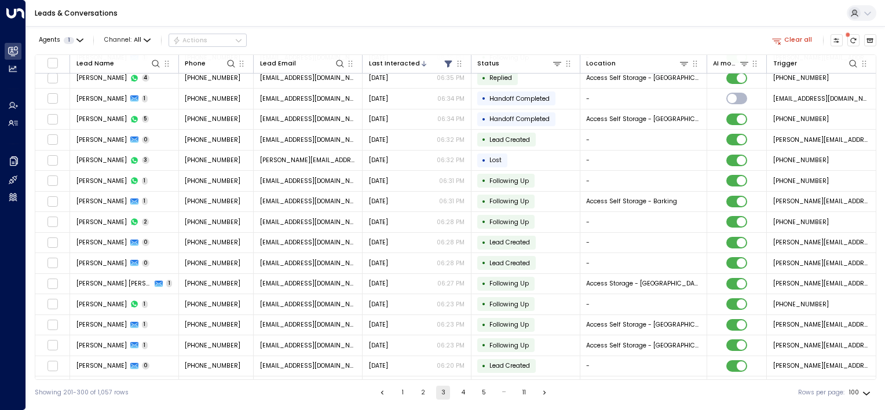
scroll to position [1740, 0]
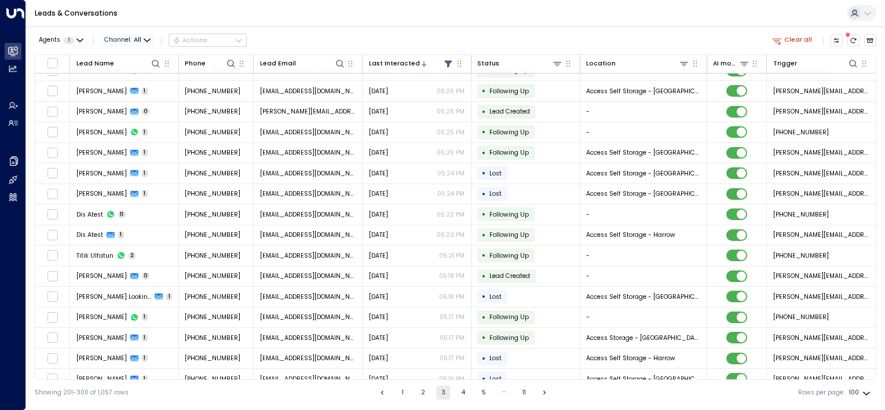
click at [147, 37] on icon "button" at bounding box center [147, 40] width 7 height 7
click at [139, 132] on div "All SMS Email WhatsApp Voice Web Chat" at bounding box center [442, 205] width 885 height 410
click at [136, 41] on span "All" at bounding box center [138, 39] width 8 height 7
click at [127, 108] on span "Voice" at bounding box center [122, 105] width 19 height 9
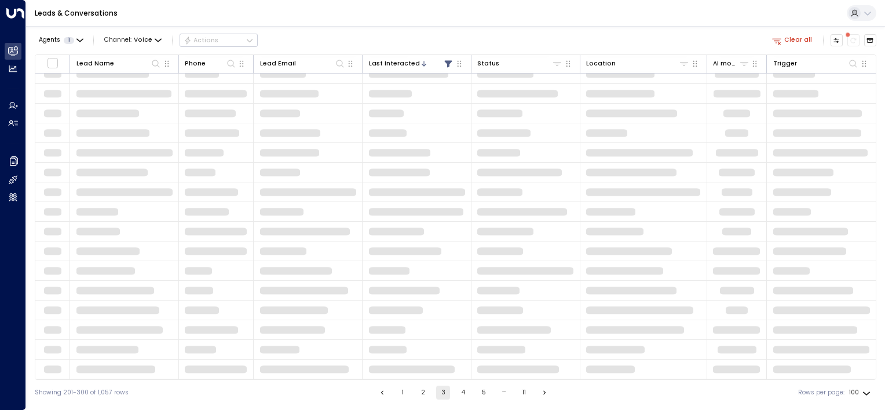
scroll to position [87, 0]
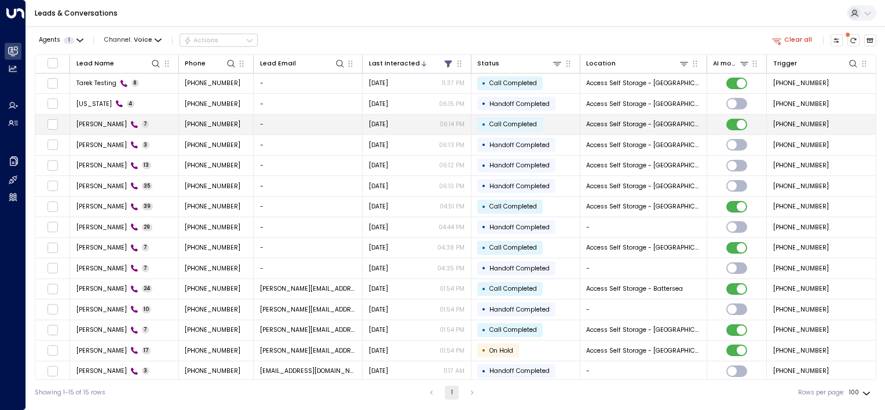
click at [426, 126] on div "[DATE] 06:14 PM" at bounding box center [417, 124] width 96 height 9
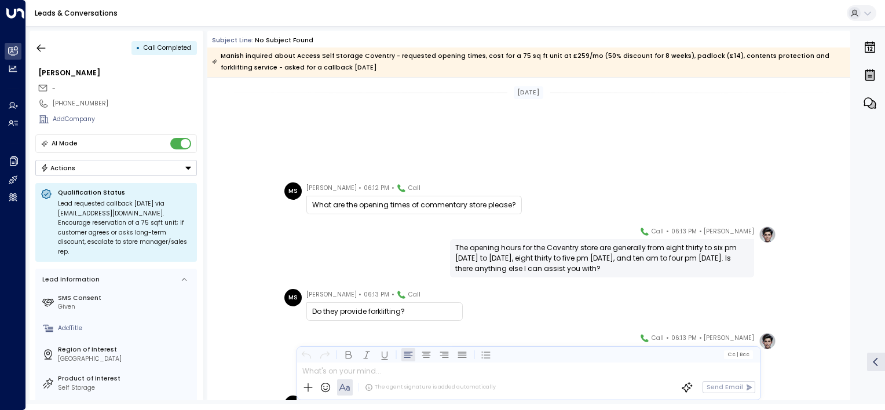
scroll to position [156, 0]
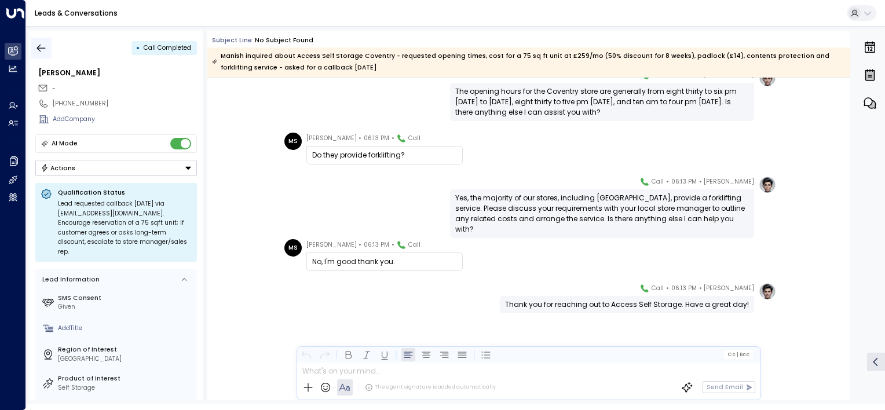
click at [46, 49] on icon "button" at bounding box center [41, 48] width 12 height 12
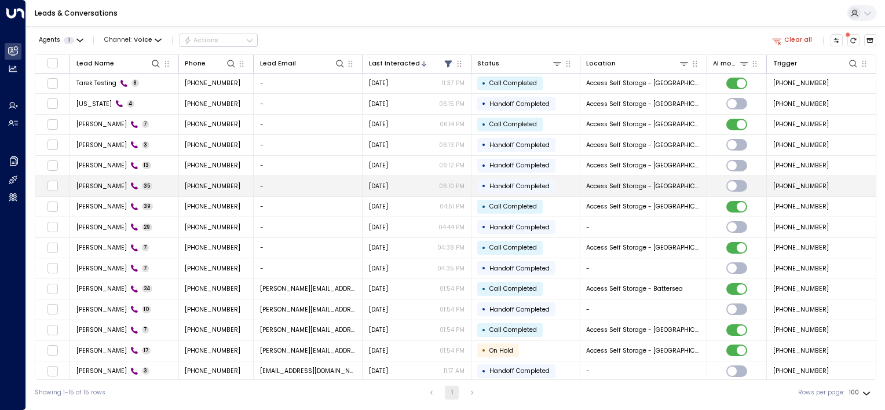
click at [414, 190] on td "[DATE] 06:10 PM" at bounding box center [417, 186] width 109 height 20
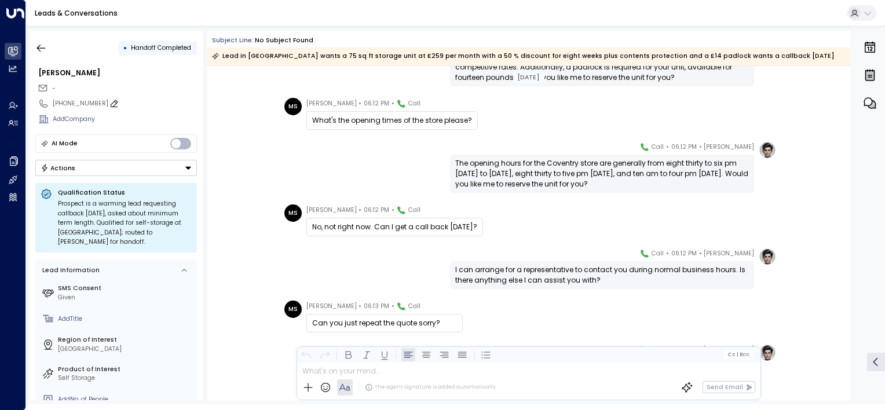
scroll to position [2307, 0]
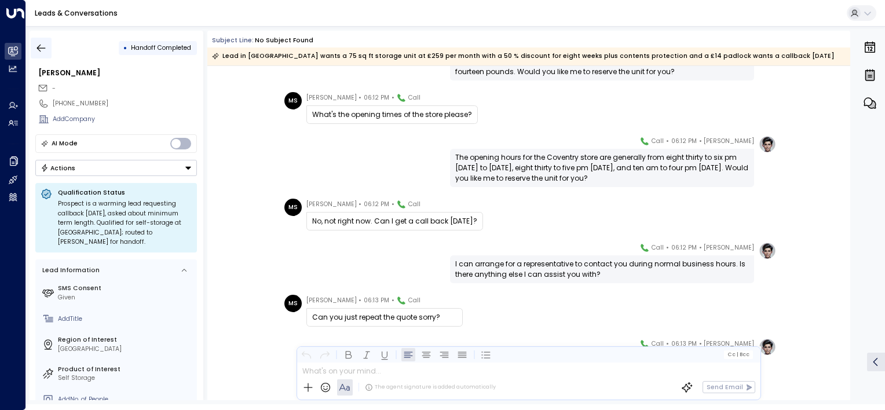
click at [37, 49] on icon "button" at bounding box center [41, 48] width 12 height 12
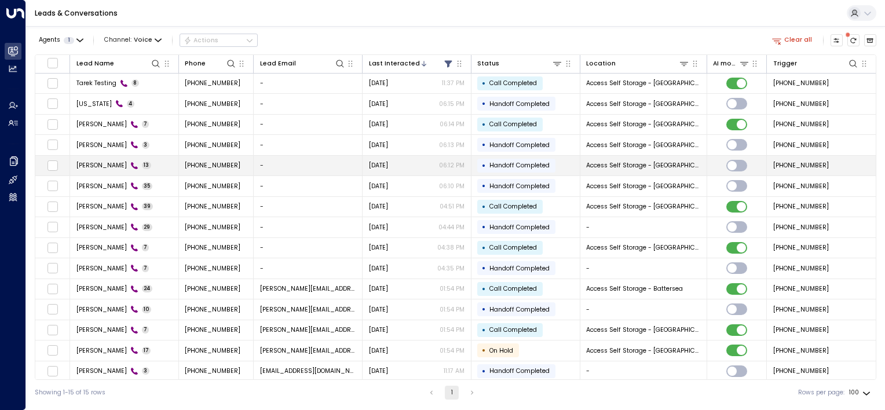
click at [415, 167] on div "[DATE] 06:12 PM" at bounding box center [417, 165] width 96 height 9
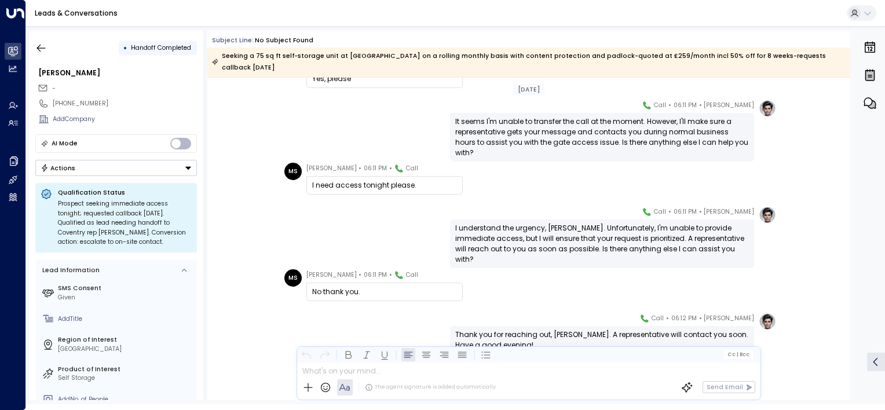
scroll to position [454, 0]
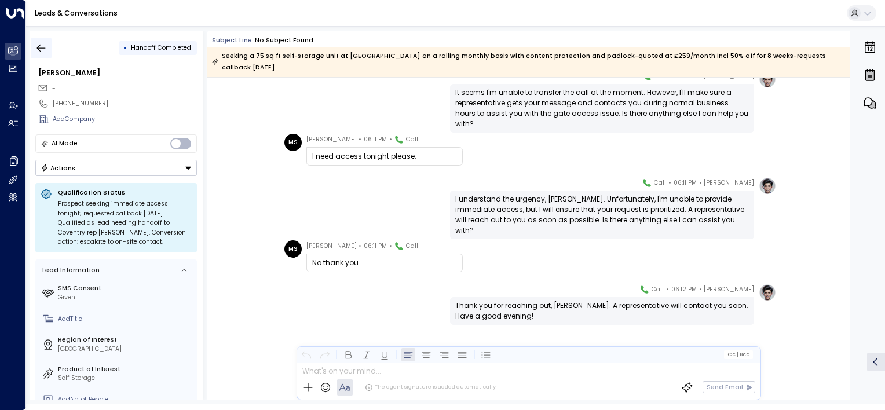
click at [43, 51] on icon "button" at bounding box center [41, 48] width 12 height 12
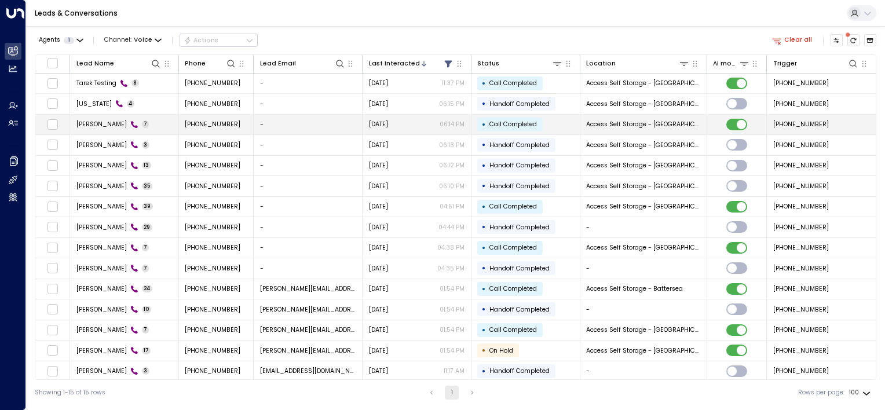
click at [428, 120] on div "[DATE] 06:14 PM" at bounding box center [417, 124] width 96 height 9
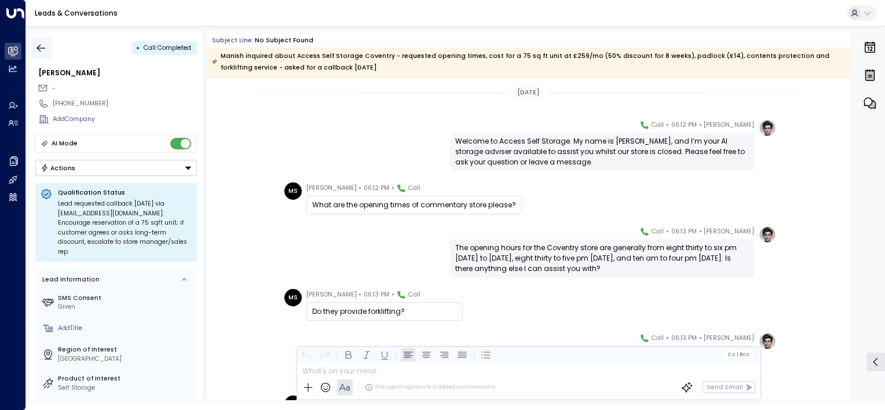
click at [41, 50] on icon "button" at bounding box center [41, 48] width 12 height 12
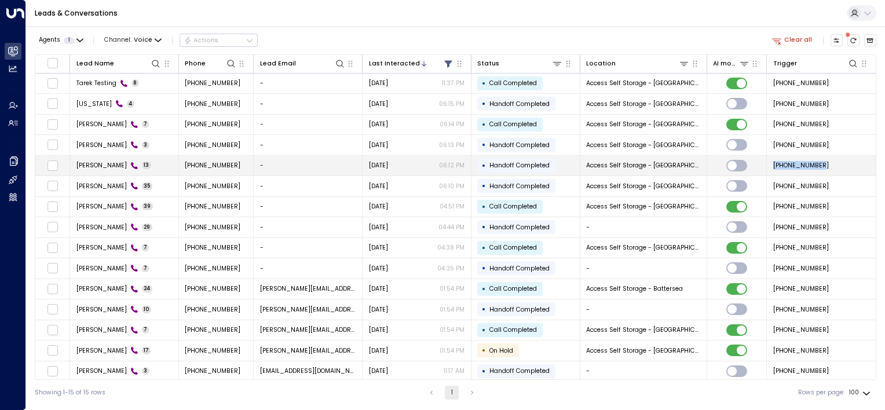
drag, startPoint x: 820, startPoint y: 163, endPoint x: 772, endPoint y: 168, distance: 48.3
click at [772, 168] on td "[PHONE_NUMBER]" at bounding box center [821, 166] width 109 height 20
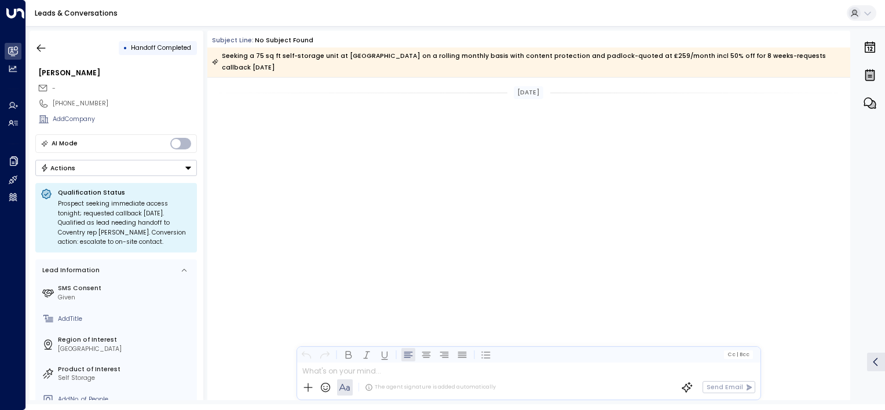
scroll to position [454, 0]
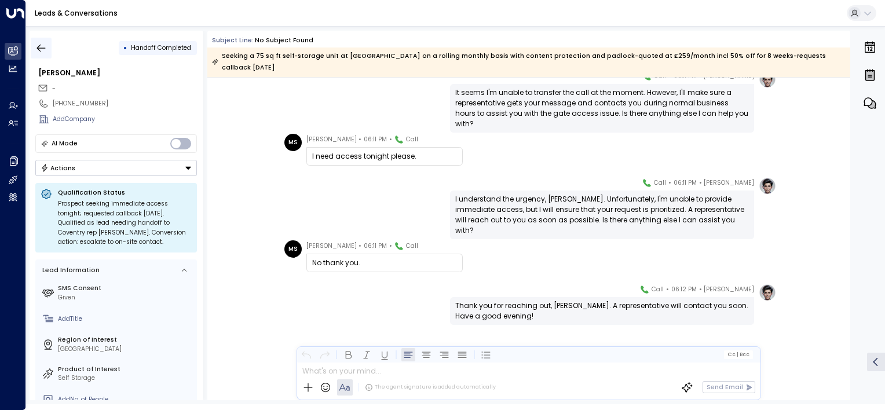
click at [43, 46] on icon "button" at bounding box center [41, 48] width 12 height 12
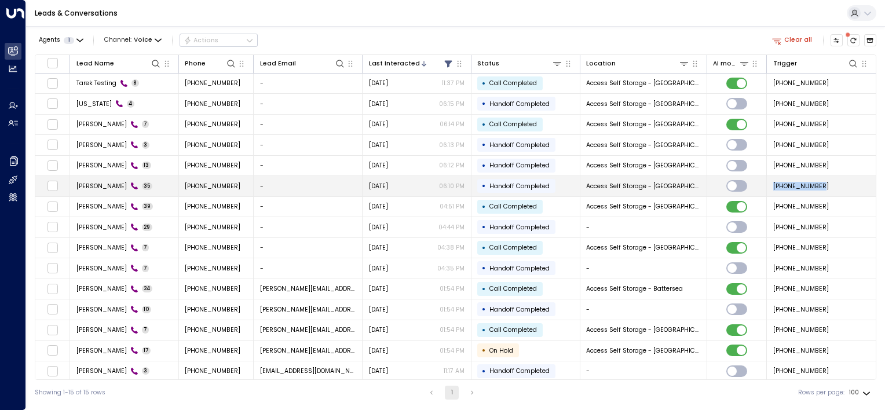
copy span "[PHONE_NUMBER]"
drag, startPoint x: 806, startPoint y: 188, endPoint x: 771, endPoint y: 187, distance: 35.3
click at [771, 187] on td "[PHONE_NUMBER]" at bounding box center [821, 186] width 109 height 20
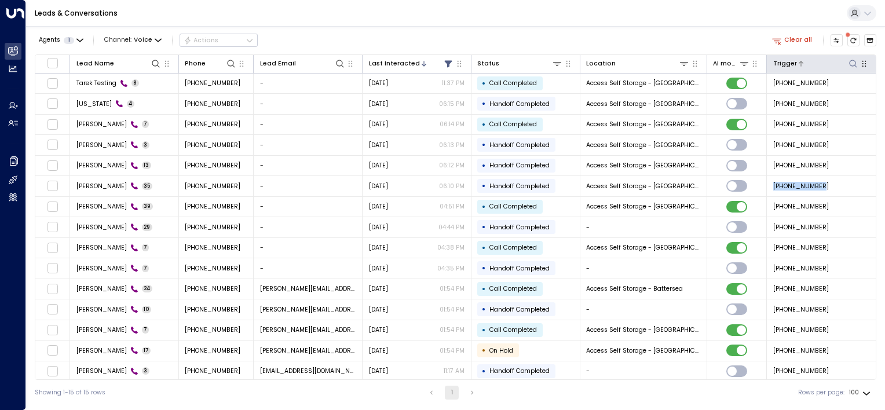
drag, startPoint x: 771, startPoint y: 187, endPoint x: 850, endPoint y: 67, distance: 143.8
click at [850, 67] on icon at bounding box center [853, 63] width 9 height 9
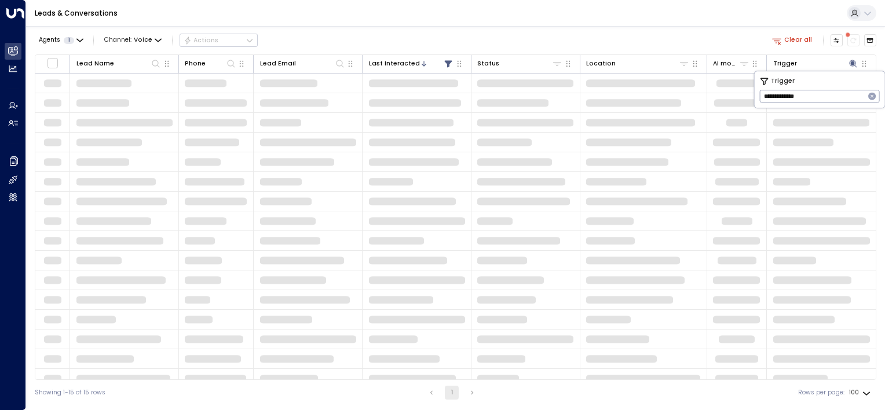
type input "**********"
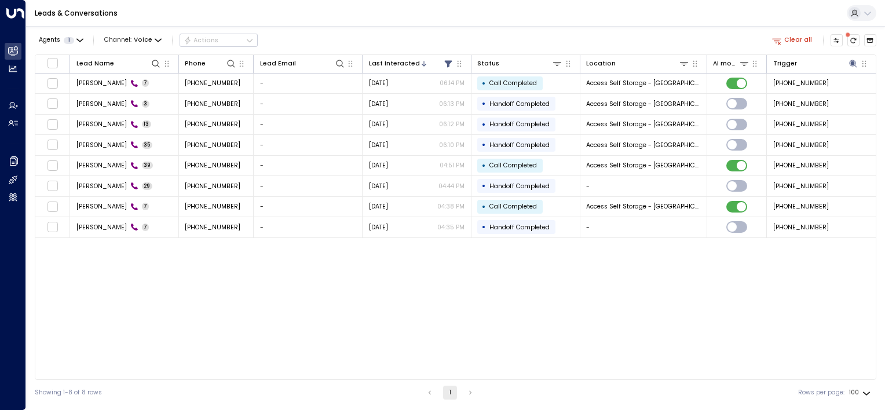
click at [660, 254] on div "Lead Name Phone Lead Email Last Interacted Status Location AI mode Trigger [PER…" at bounding box center [456, 217] width 842 height 326
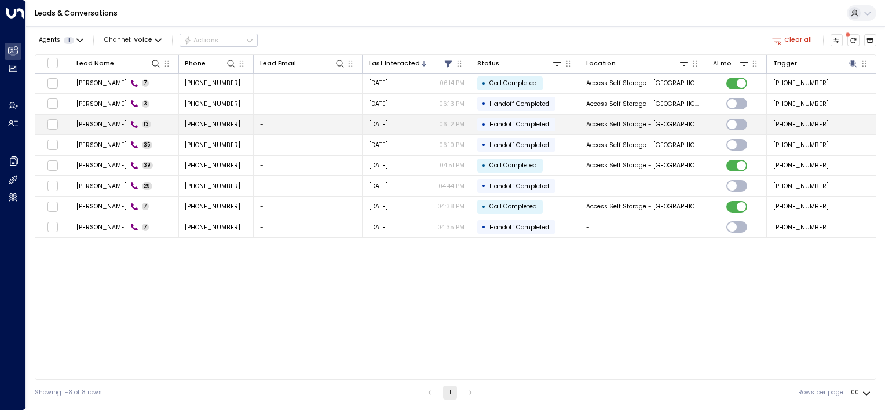
click at [456, 120] on p "06:12 PM" at bounding box center [451, 124] width 25 height 9
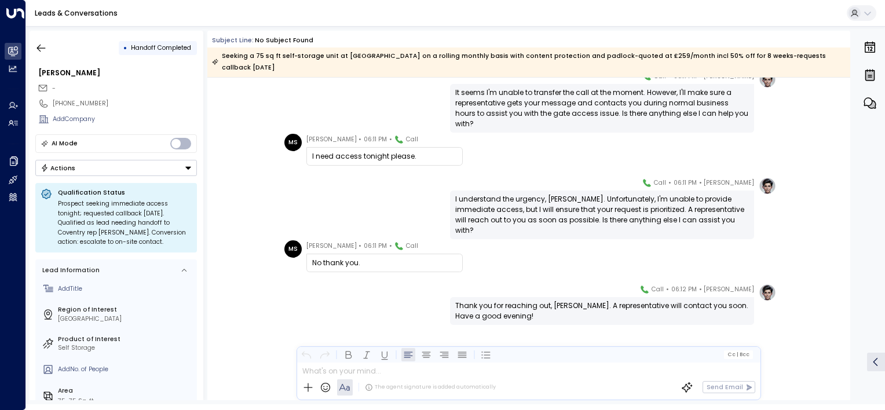
scroll to position [63, 0]
click at [39, 46] on icon "button" at bounding box center [41, 48] width 12 height 12
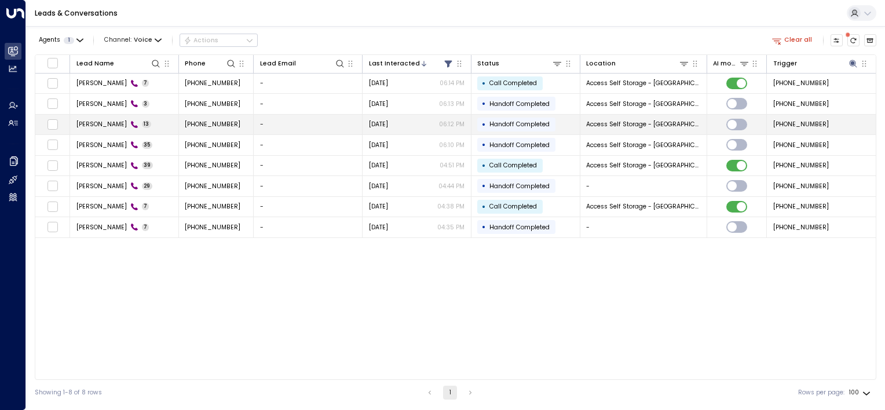
click at [388, 120] on span "[DATE]" at bounding box center [378, 124] width 19 height 9
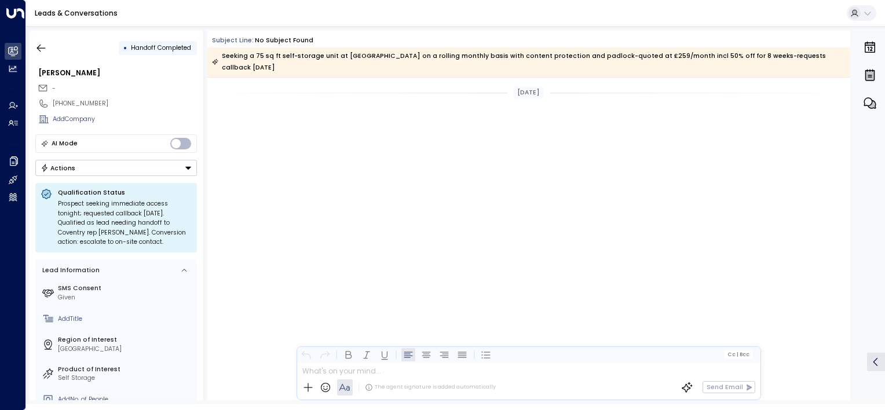
scroll to position [454, 0]
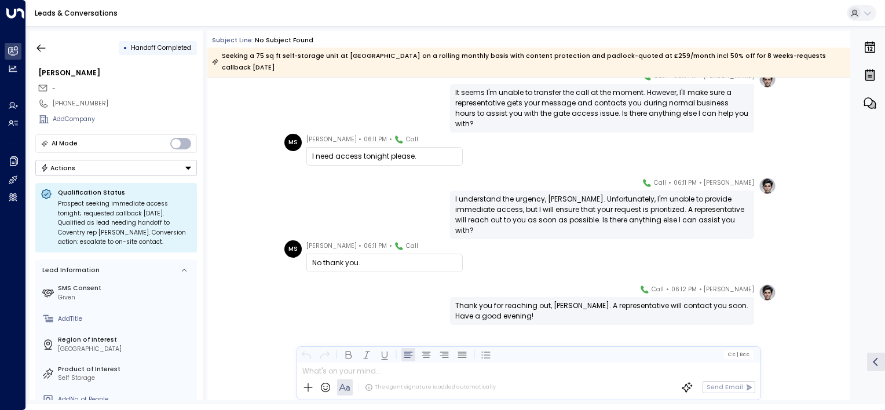
click at [502, 240] on div "[PERSON_NAME] • 06:11 PM • Call No thank you." at bounding box center [530, 256] width 492 height 32
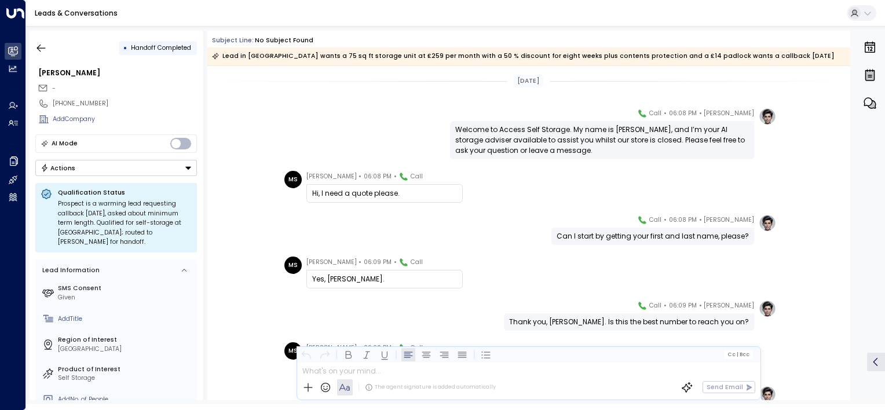
scroll to position [6812, 0]
